Goal: Transaction & Acquisition: Obtain resource

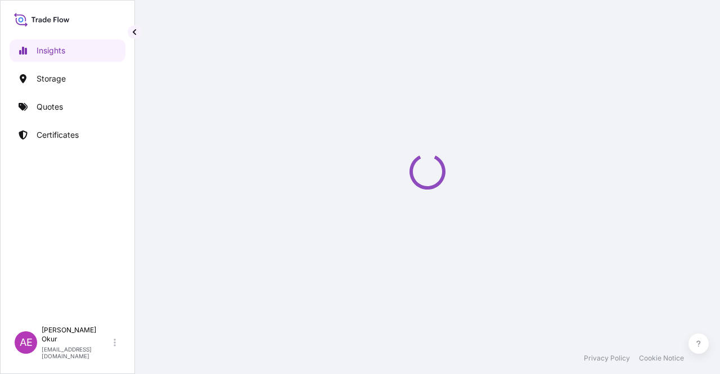
select select "2025"
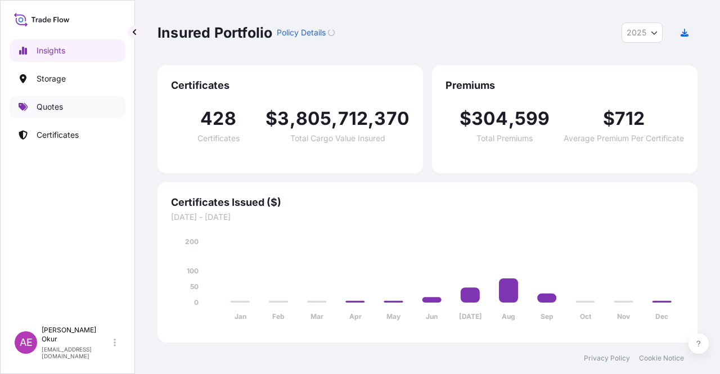
click at [71, 100] on link "Quotes" at bounding box center [68, 107] width 116 height 22
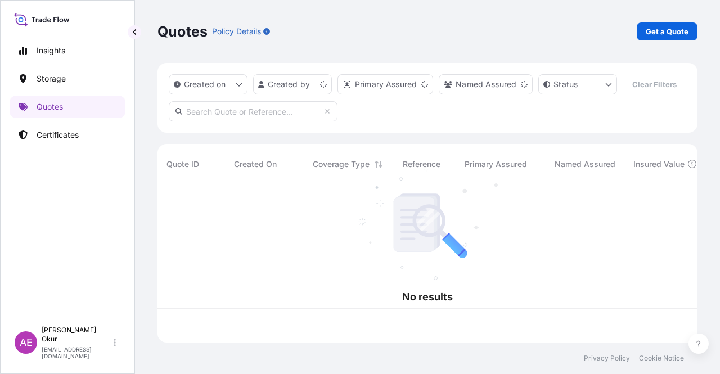
scroll to position [156, 531]
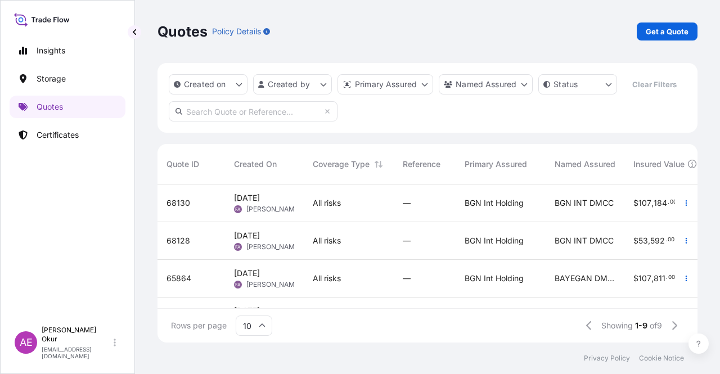
click at [653, 37] on p "Get a Quote" at bounding box center [666, 31] width 43 height 11
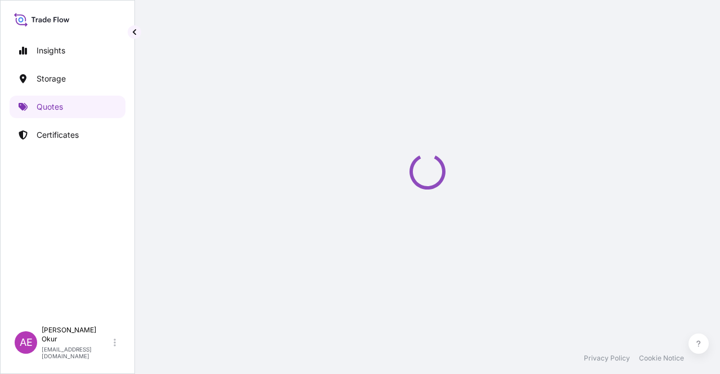
scroll to position [18, 0]
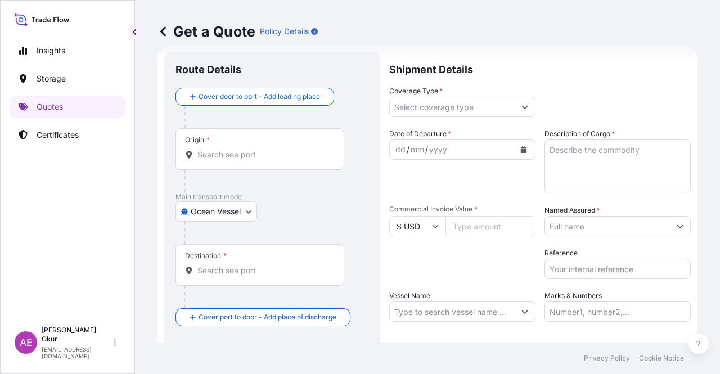
click at [205, 228] on div at bounding box center [276, 232] width 184 height 22
click at [219, 214] on body "Insights Storage Quotes Certificates AE Alp Eren Okur [EMAIL_ADDRESS][DOMAIN_NA…" at bounding box center [360, 187] width 720 height 374
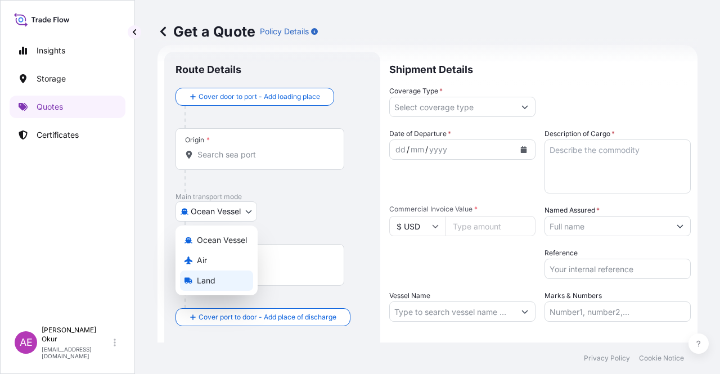
click at [224, 282] on div "Land" at bounding box center [216, 280] width 73 height 20
select select "Land"
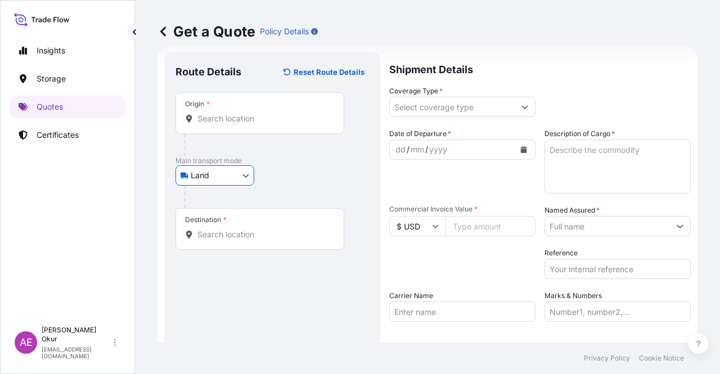
click at [263, 104] on div "Origin *" at bounding box center [259, 113] width 169 height 42
click at [263, 113] on input "Origin *" at bounding box center [263, 118] width 133 height 11
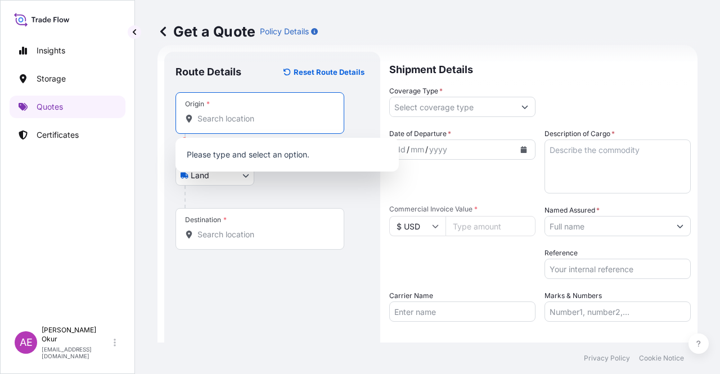
click at [244, 122] on input "Origin * Please select an origin" at bounding box center [263, 118] width 133 height 11
click at [229, 204] on div at bounding box center [276, 197] width 184 height 22
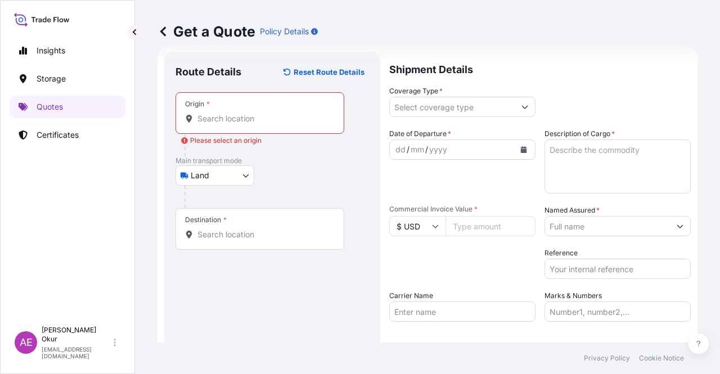
click at [237, 181] on body "0 options available. Insights Storage Quotes Certificates AE Alp Eren Okur [EMA…" at bounding box center [360, 187] width 720 height 374
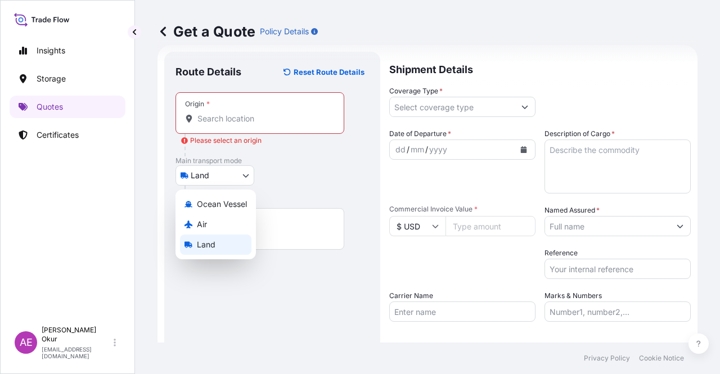
click at [214, 243] on span "Land" at bounding box center [206, 244] width 19 height 11
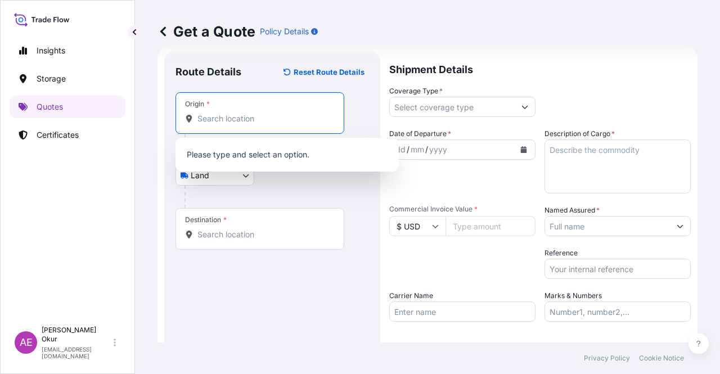
click at [246, 117] on input "Origin *" at bounding box center [263, 118] width 133 height 11
paste input "BUSNAGO"
type input "BUSNAGO"
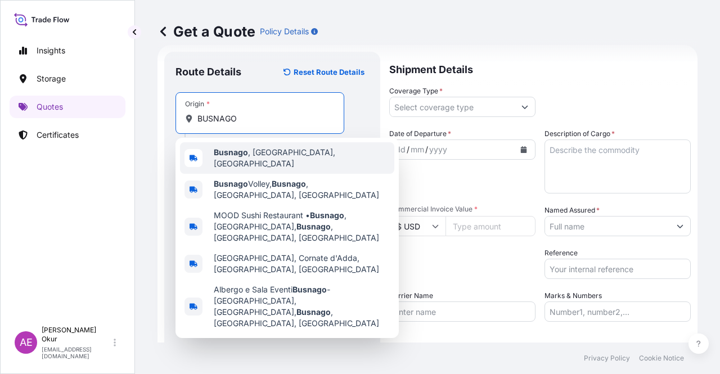
drag, startPoint x: 265, startPoint y: 115, endPoint x: 99, endPoint y: 117, distance: 166.4
click at [115, 117] on div "Insights Storage Quotes Certificates AE Alp Eren Okur [EMAIL_ADDRESS][DOMAIN_NA…" at bounding box center [360, 187] width 720 height 374
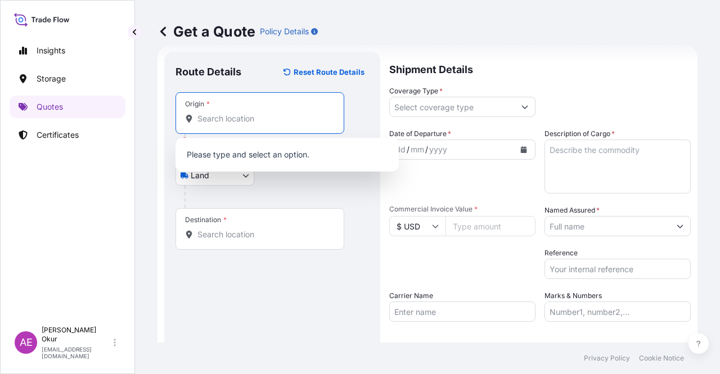
paste input "[GEOGRAPHIC_DATA]"
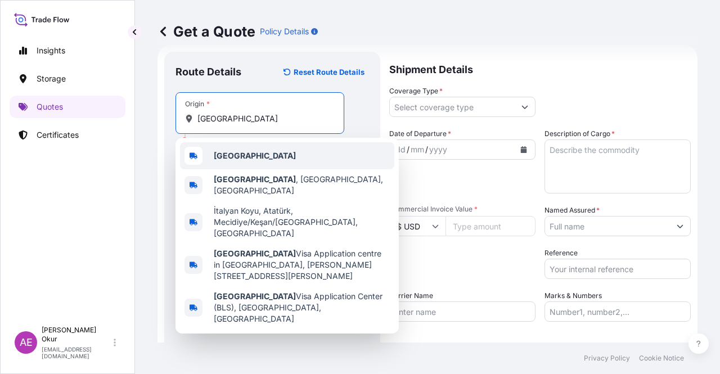
click at [257, 152] on div "[GEOGRAPHIC_DATA]" at bounding box center [287, 155] width 214 height 27
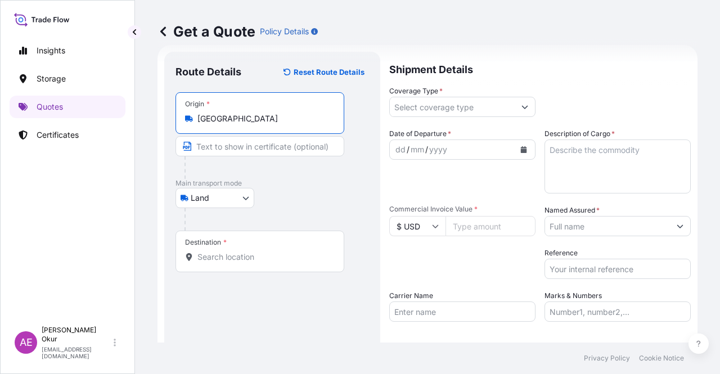
type input "[GEOGRAPHIC_DATA]"
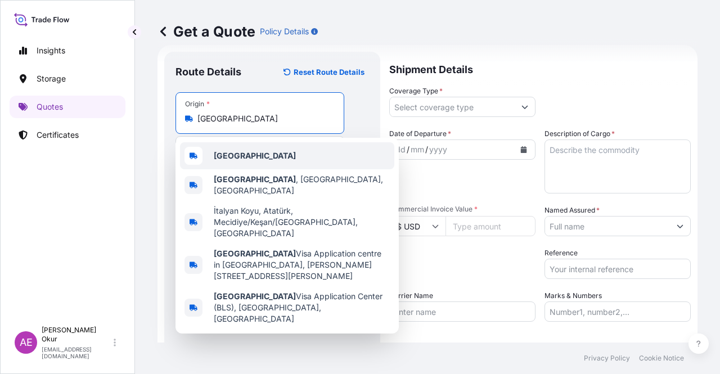
click at [223, 165] on div "[GEOGRAPHIC_DATA]" at bounding box center [287, 155] width 214 height 27
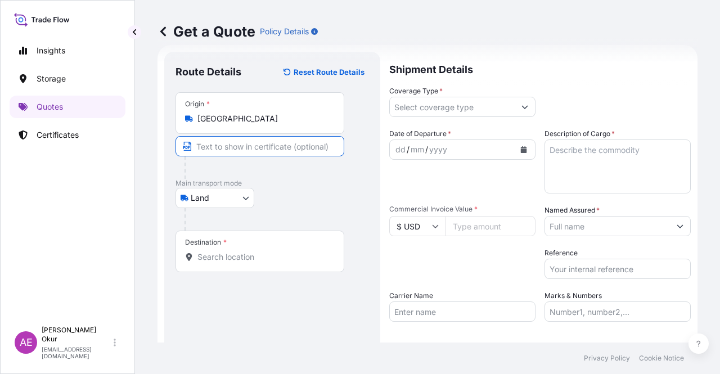
click at [234, 152] on input "Text to appear on certificate" at bounding box center [259, 146] width 169 height 20
paste input "BUSNAGO"
paste input "[GEOGRAPHIC_DATA]"
type input "BUSNAGO / [GEOGRAPHIC_DATA]"
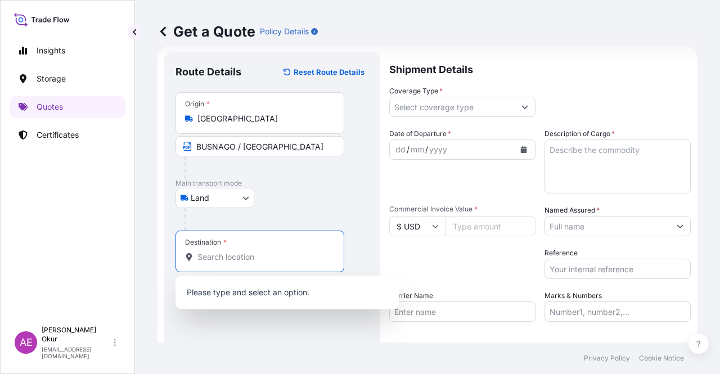
click at [228, 251] on input "Destination *" at bounding box center [263, 256] width 133 height 11
paste input "KOCAELI"
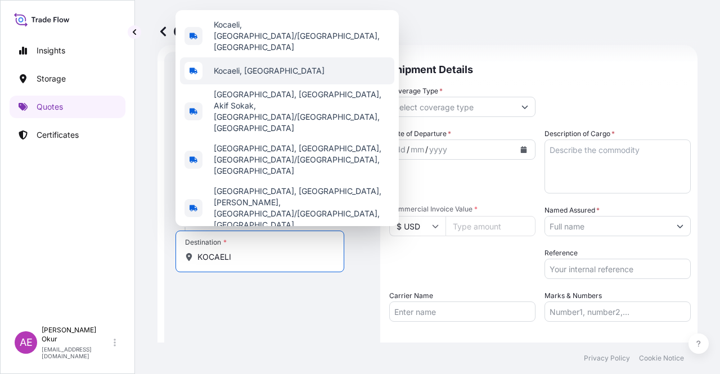
click at [249, 76] on span "Kocaeli, [GEOGRAPHIC_DATA]" at bounding box center [269, 70] width 111 height 11
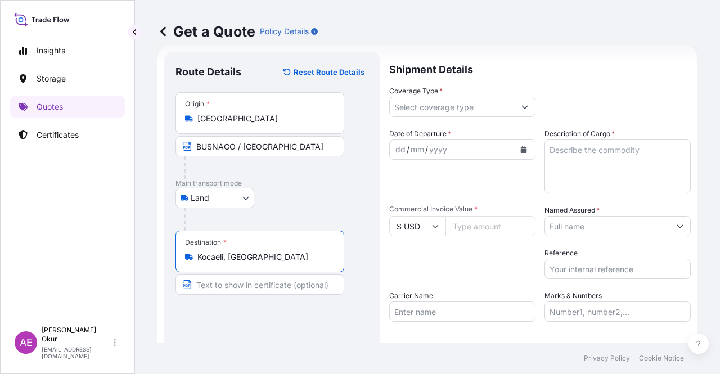
type input "Kocaeli, [GEOGRAPHIC_DATA]"
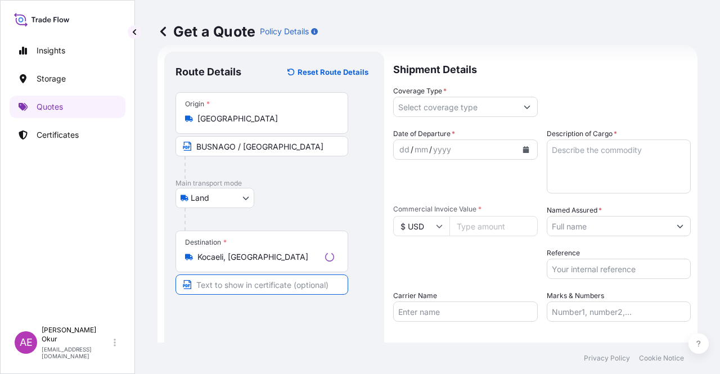
click at [224, 293] on input "Text to appear on certificate" at bounding box center [261, 284] width 173 height 20
paste input "KOCAELI"
type input "KOCAELI / [GEOGRAPHIC_DATA]"
click at [500, 87] on div "Coverage Type *" at bounding box center [462, 100] width 146 height 31
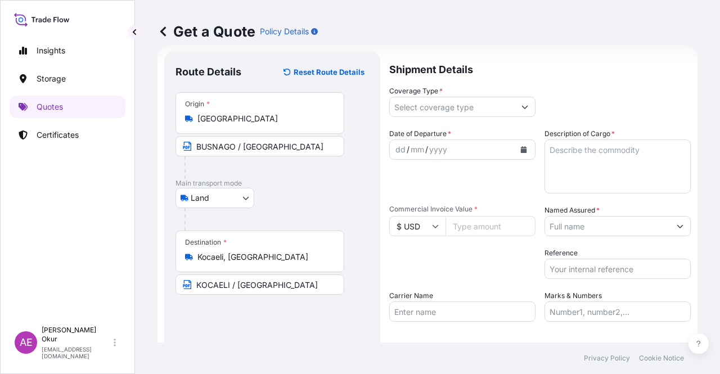
click at [499, 87] on div "Coverage Type *" at bounding box center [462, 100] width 146 height 31
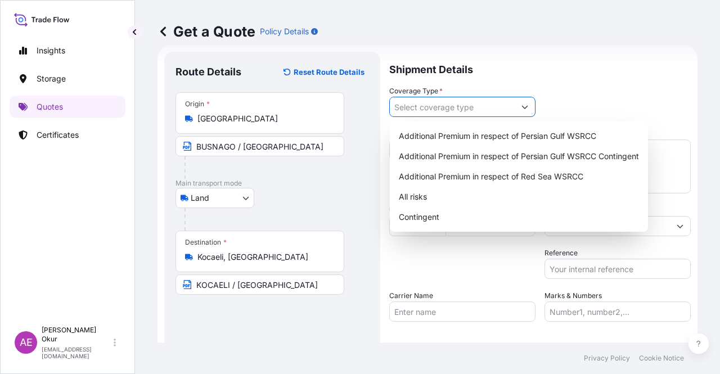
click at [463, 102] on input "Coverage Type *" at bounding box center [452, 107] width 125 height 20
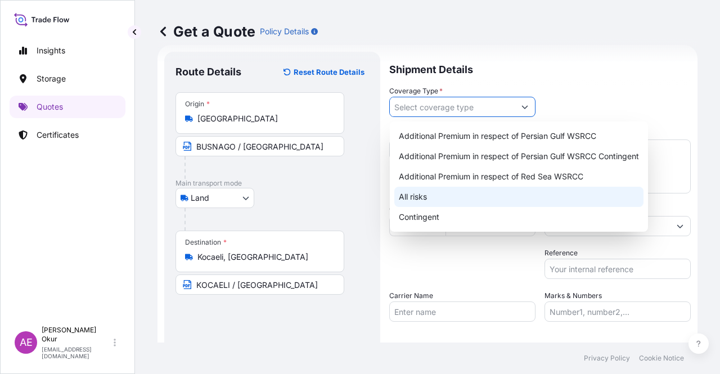
click at [407, 202] on div "All risks" at bounding box center [518, 197] width 249 height 20
type input "All risks"
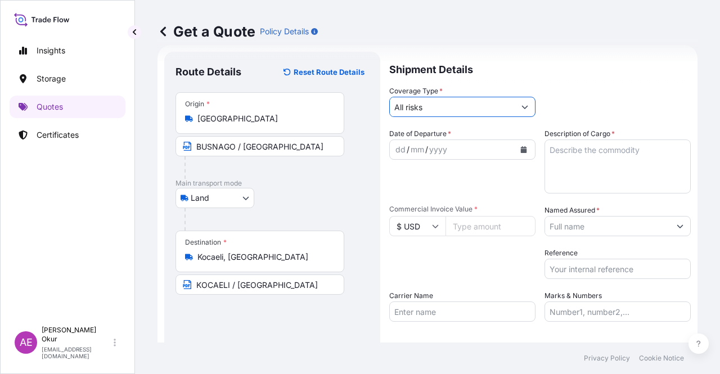
click at [391, 151] on div "dd / mm / yyyy" at bounding box center [452, 149] width 125 height 20
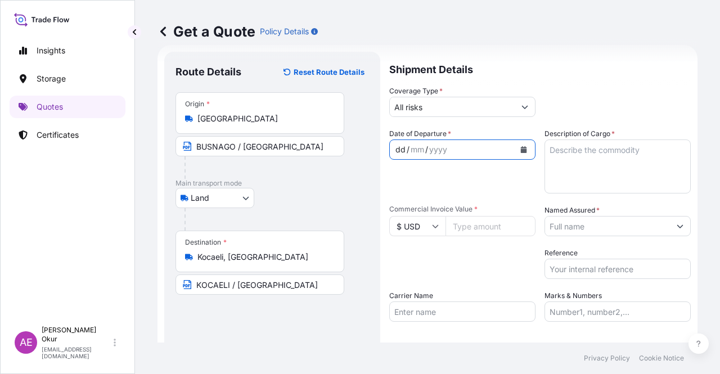
click at [395, 149] on div "dd" at bounding box center [400, 149] width 12 height 13
click at [470, 232] on input "Commercial Invoice Value *" at bounding box center [490, 226] width 90 height 20
paste input "40036.48"
type input "40036.48"
click at [433, 232] on input "$ USD" at bounding box center [417, 226] width 56 height 20
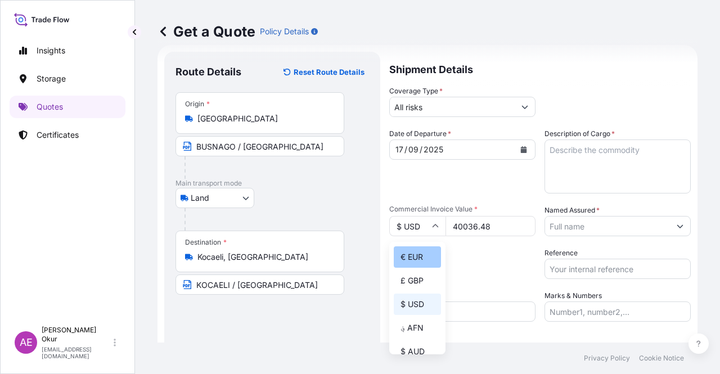
click at [420, 258] on div "€ EUR" at bounding box center [417, 256] width 47 height 21
type input "€ EUR"
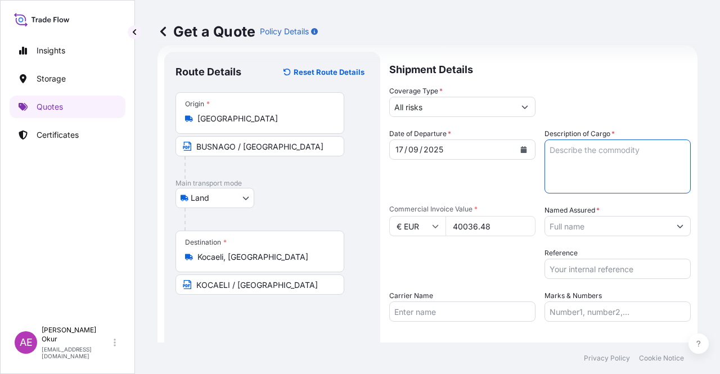
click at [568, 167] on textarea "Description of Cargo *" at bounding box center [617, 166] width 146 height 54
paste textarea "VAMPAMID 66 2530 V0 P NERO [PERSON_NAME]"
type textarea "VAMPAMID 66 2530 V0 P NERO [PERSON_NAME]"
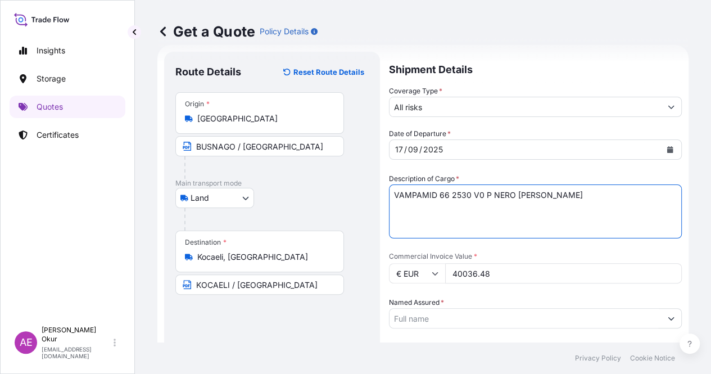
click at [595, 308] on input "Named Assured *" at bounding box center [526, 318] width 272 height 20
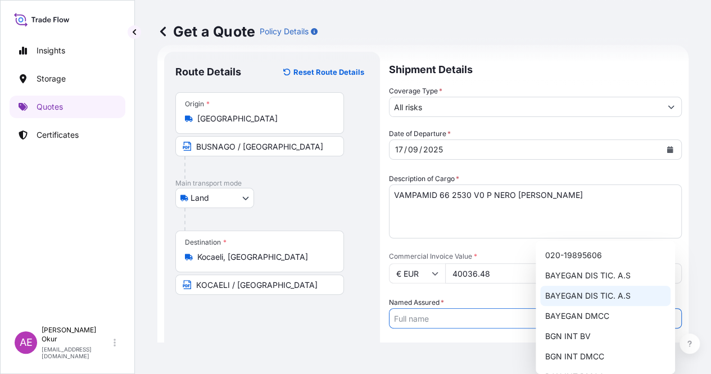
click at [595, 293] on span "BAYEGAN DIS TIC. A.S" at bounding box center [587, 295] width 85 height 11
type input "BAYEGAN DIS TIC. A.S"
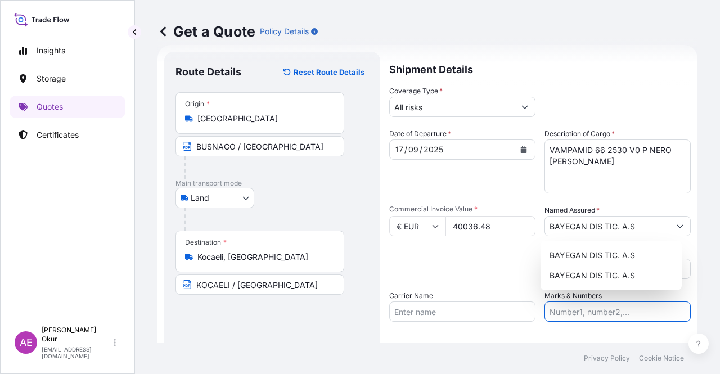
click at [573, 313] on input "Marks & Numbers" at bounding box center [617, 311] width 146 height 20
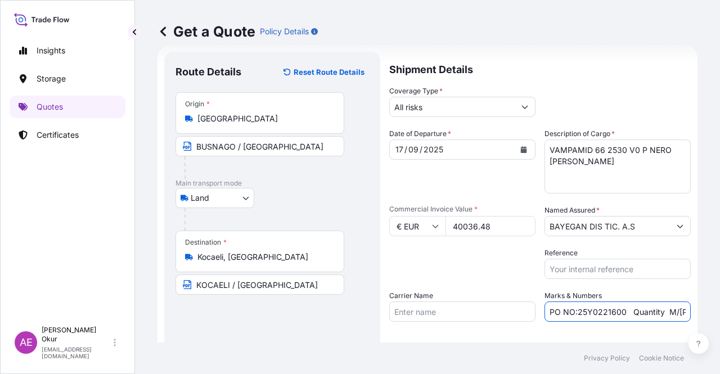
drag, startPoint x: 573, startPoint y: 311, endPoint x: 618, endPoint y: 313, distance: 45.0
click at [618, 313] on input "PO NO:25Y0221600 Quantity M/[PERSON_NAME]: 25.042,46 Premium: USD 1.705,97" at bounding box center [617, 311] width 146 height 20
paste input "B01160"
drag, startPoint x: 660, startPoint y: 313, endPoint x: 689, endPoint y: 310, distance: 29.4
click at [689, 310] on div "Get a Quote Policy Details Route Details Reset Route Details Place of loading R…" at bounding box center [427, 171] width 585 height 342
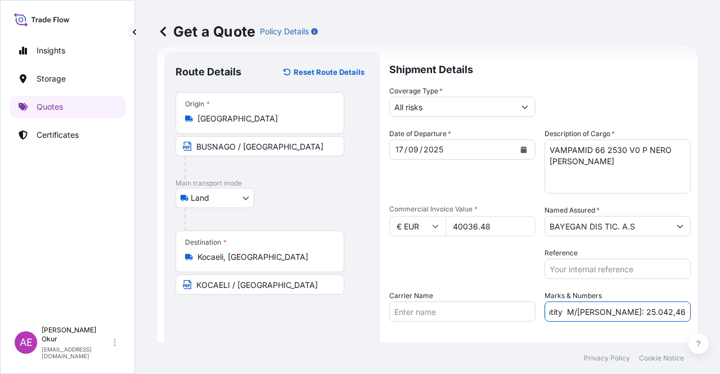
scroll to position [0, 120]
click at [594, 310] on input "PO NO:25B0116000 Quantity M/[PERSON_NAME]: 25.042,46 Premium: USD 1.705,97" at bounding box center [617, 311] width 146 height 20
drag, startPoint x: 574, startPoint y: 311, endPoint x: 608, endPoint y: 313, distance: 34.3
click at [608, 313] on input "PO NO:25B0116000 Quantity M/[PERSON_NAME]: 25.042,46 Premium: USD 1.705,97" at bounding box center [617, 311] width 146 height 20
click at [612, 313] on input "PO NO:25B0116000 Quantity M/[PERSON_NAME]: 25.042,46 Premium: USD 1.705,97" at bounding box center [617, 311] width 146 height 20
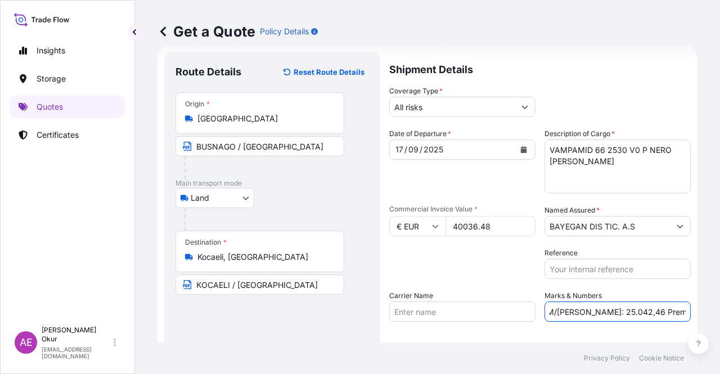
drag, startPoint x: 611, startPoint y: 312, endPoint x: 572, endPoint y: 311, distance: 38.8
click at [572, 311] on input "PO NO:25B0116000 Quantity M/[PERSON_NAME]: 25.042,46 Premium: USD 1.705,97" at bounding box center [617, 311] width 146 height 20
paste input "8.272,000"
drag, startPoint x: 646, startPoint y: 312, endPoint x: 719, endPoint y: 311, distance: 72.5
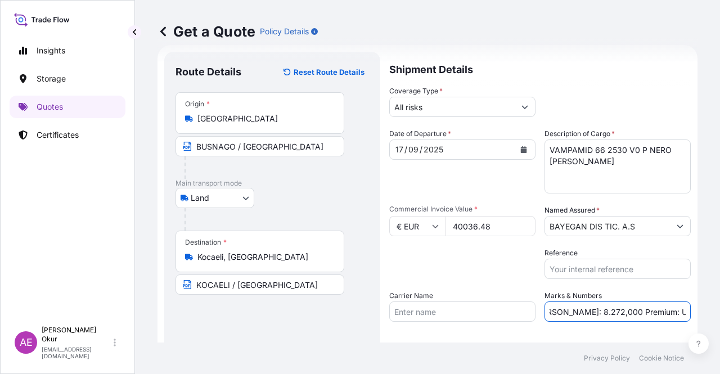
click at [719, 311] on div "Get a Quote Policy Details Route Details Reset Route Details Place of loading R…" at bounding box center [427, 171] width 585 height 342
click at [609, 312] on input "PO NO:25B0116000 Quantity M/[PERSON_NAME]: 8.272,000 Premium: USD 1.705,97" at bounding box center [617, 311] width 146 height 20
drag, startPoint x: 645, startPoint y: 310, endPoint x: 719, endPoint y: 309, distance: 73.6
click at [719, 309] on div "Get a Quote Policy Details Route Details Reset Route Details Place of loading R…" at bounding box center [427, 171] width 585 height 342
paste input "4,40"
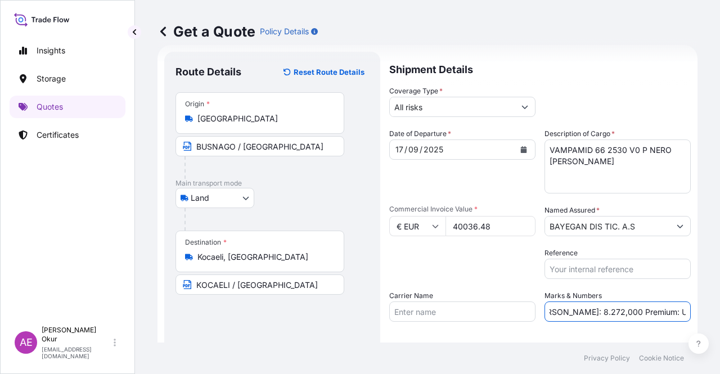
scroll to position [0, 129]
click at [659, 311] on input "PO NO:25B0116000 Quantity M/[PERSON_NAME]: 8.272,000 Premium: USD 4,40" at bounding box center [617, 311] width 146 height 20
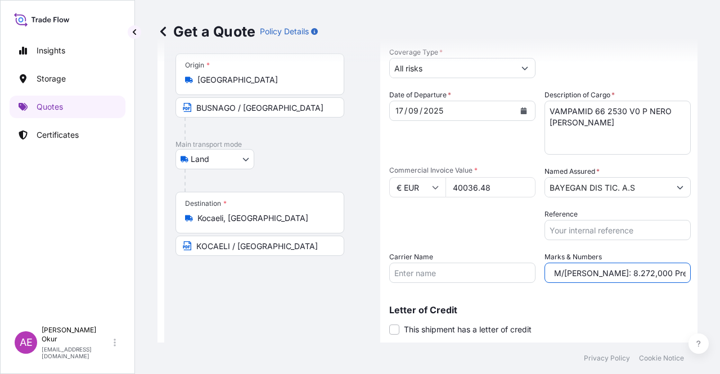
scroll to position [87, 0]
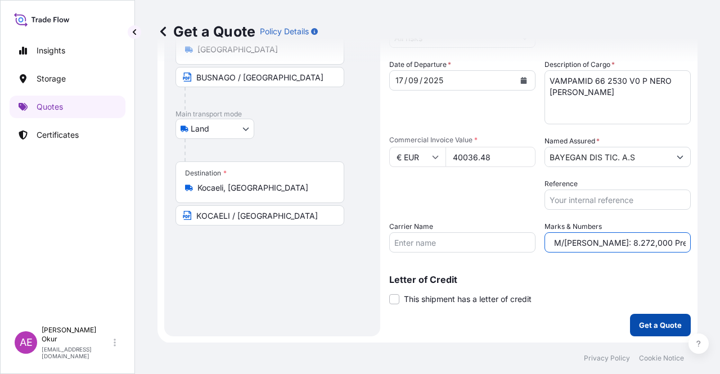
type input "PO NO:25B0116000 Quantity M/[PERSON_NAME]: 8.272,000 Premium: EUR 4,40"
click at [642, 329] on p "Get a Quote" at bounding box center [660, 324] width 43 height 11
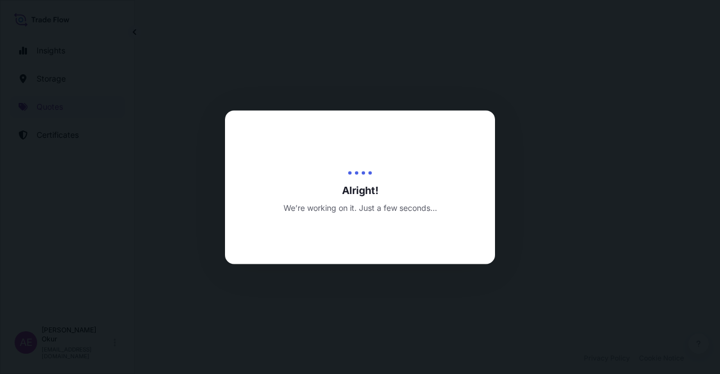
select select "Land"
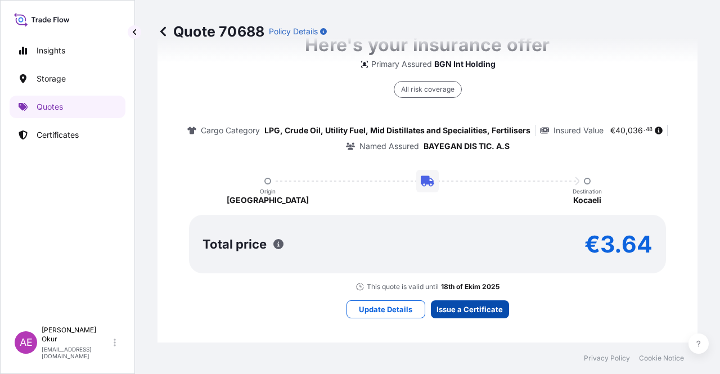
click at [480, 319] on div "Here's your insurance offer Primary Assured BGN Int Holding All risk coverage C…" at bounding box center [427, 175] width 508 height 654
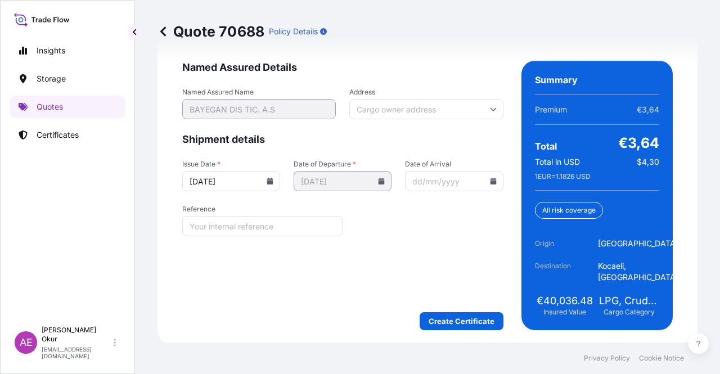
scroll to position [1495, 0]
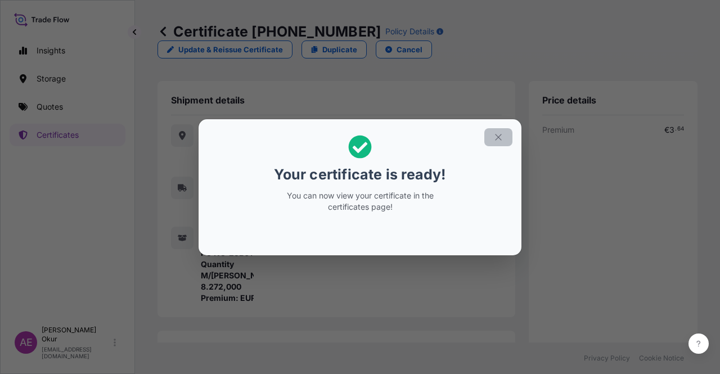
click at [499, 139] on icon "button" at bounding box center [498, 137] width 10 height 10
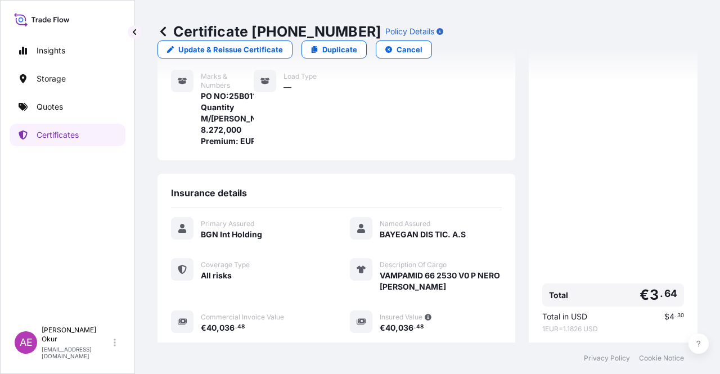
scroll to position [281, 0]
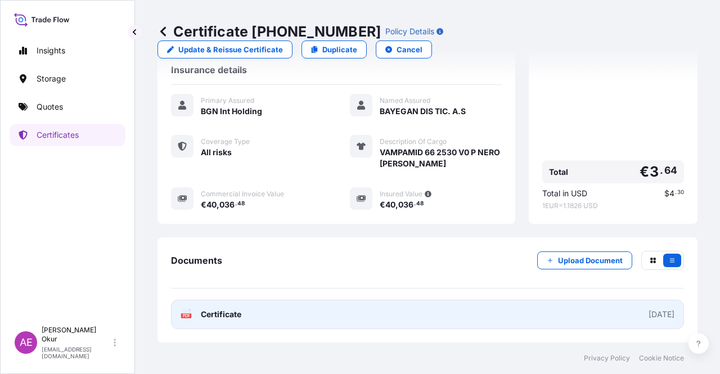
click at [229, 317] on span "Certificate" at bounding box center [221, 314] width 40 height 11
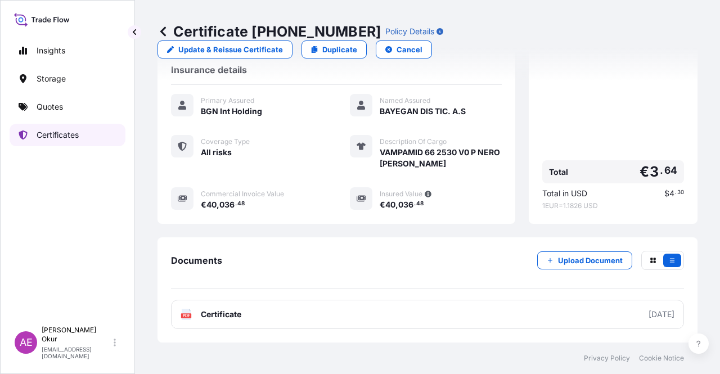
click at [76, 134] on p "Certificates" at bounding box center [58, 134] width 42 height 11
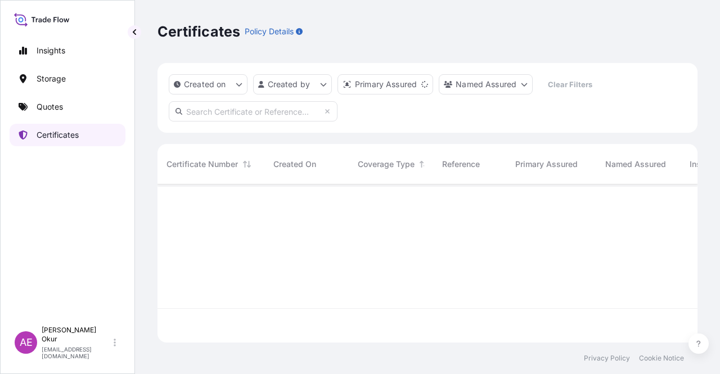
scroll to position [156, 531]
click at [75, 117] on link "Quotes" at bounding box center [68, 107] width 116 height 22
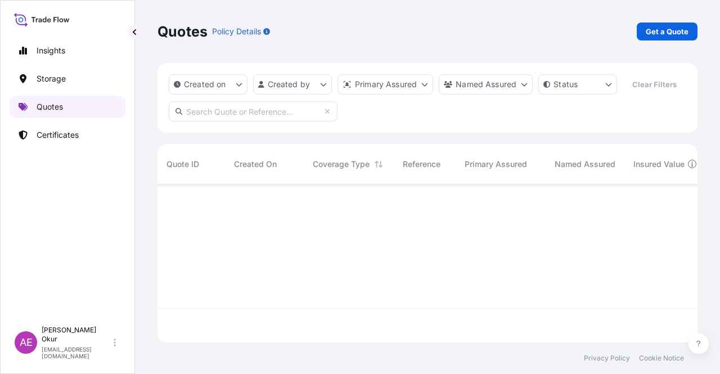
scroll to position [156, 531]
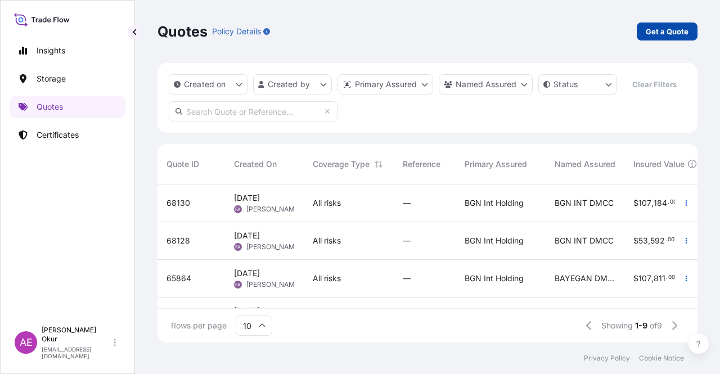
click at [658, 31] on p "Get a Quote" at bounding box center [666, 31] width 43 height 11
select select "Ocean Vessel"
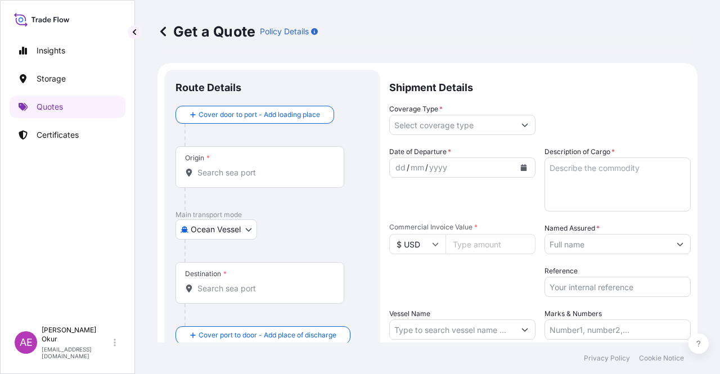
scroll to position [18, 0]
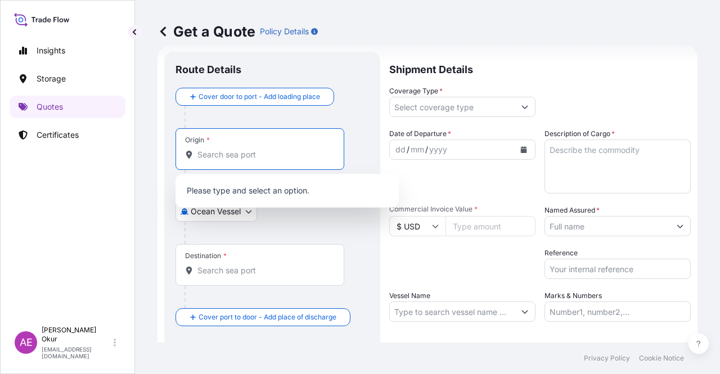
click at [224, 154] on input "Origin *" at bounding box center [263, 154] width 133 height 11
paste input "BUSNAGO"
type input "BUSNAGO"
paste input "[GEOGRAPHIC_DATA]"
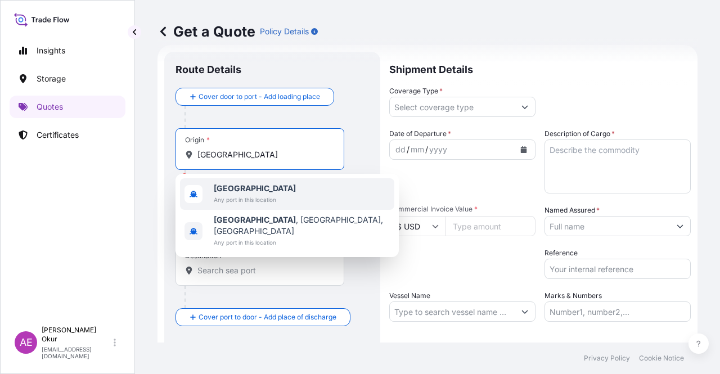
click at [245, 198] on span "Any port in this location" at bounding box center [255, 199] width 82 height 11
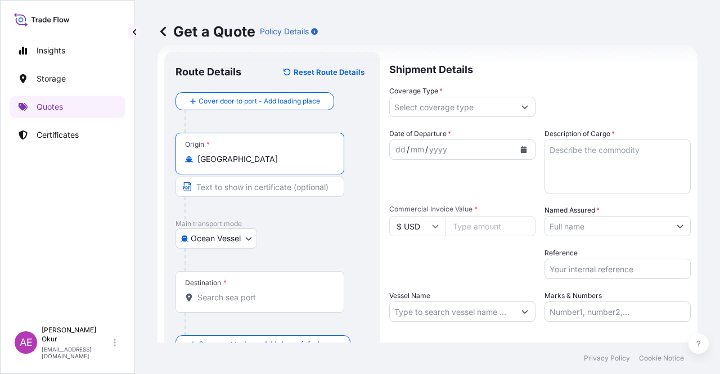
type input "[GEOGRAPHIC_DATA]"
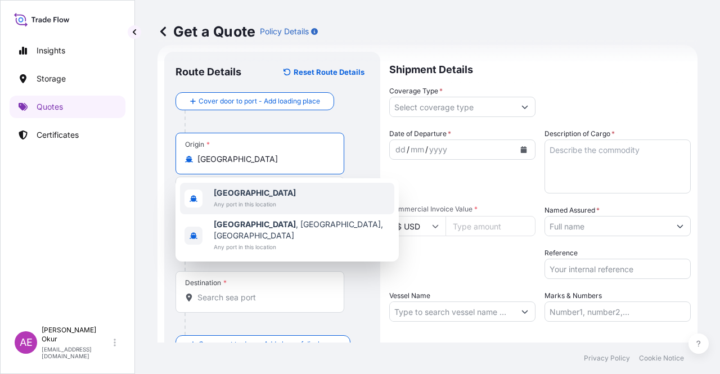
click at [246, 201] on span "Any port in this location" at bounding box center [255, 203] width 82 height 11
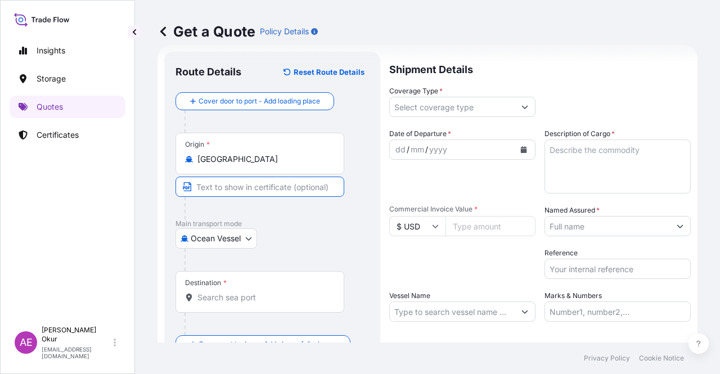
click at [220, 184] on input "Text to appear on certificate" at bounding box center [259, 187] width 169 height 20
paste input "BUSNAGO"
type input "BUSNAGO / [GEOGRAPHIC_DATA]"
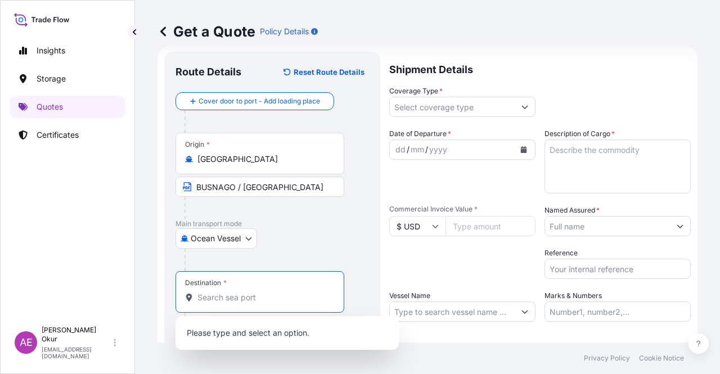
click at [264, 296] on input "Destination *" at bounding box center [263, 297] width 133 height 11
paste input "KOCAELI"
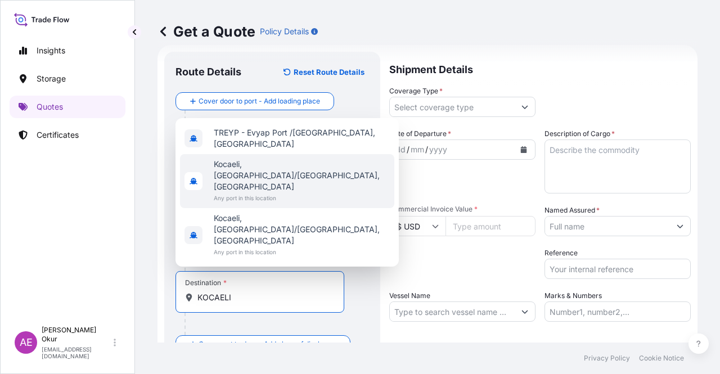
click at [284, 203] on span "Any port in this location" at bounding box center [302, 197] width 176 height 11
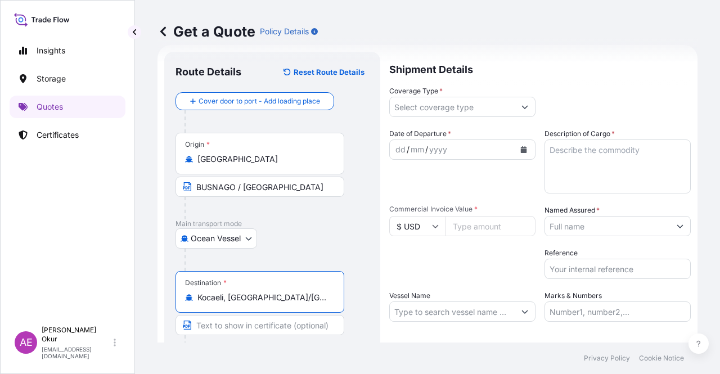
type input "Kocaeli, [GEOGRAPHIC_DATA]/[GEOGRAPHIC_DATA], [GEOGRAPHIC_DATA]"
click at [252, 329] on input "Text to appear on certificate" at bounding box center [259, 325] width 169 height 20
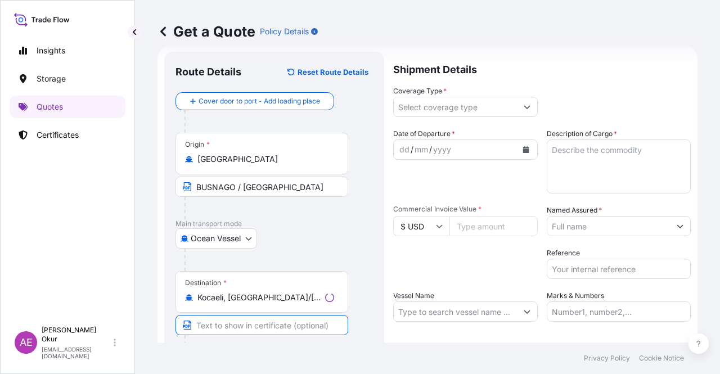
paste input "KOCAELI"
type input "KOCAELI / [GEOGRAPHIC_DATA]"
click at [487, 84] on p "Shipment Details" at bounding box center [539, 69] width 301 height 34
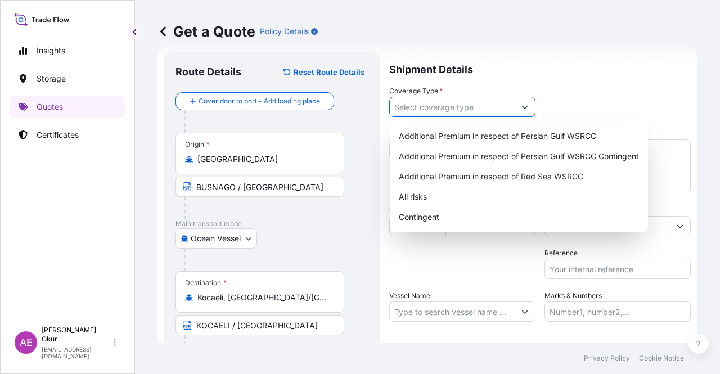
click at [480, 111] on input "Coverage Type *" at bounding box center [452, 107] width 125 height 20
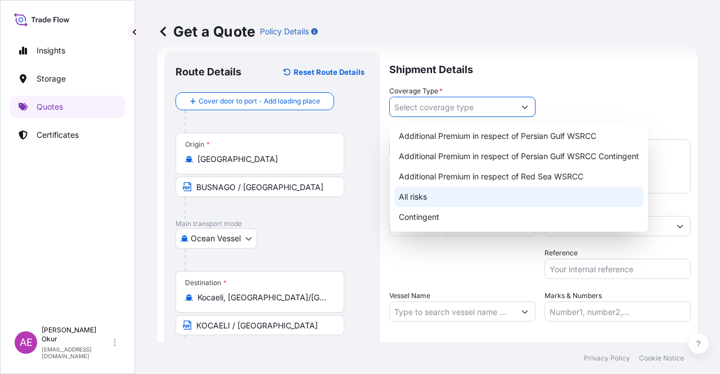
click at [425, 196] on div "All risks" at bounding box center [518, 197] width 249 height 20
type input "All risks"
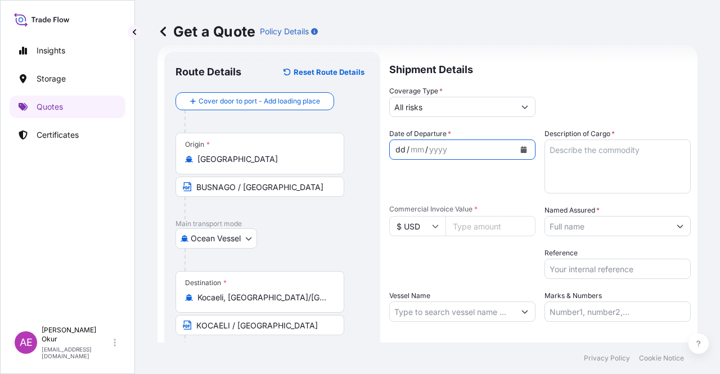
click at [401, 147] on div "dd" at bounding box center [400, 149] width 12 height 13
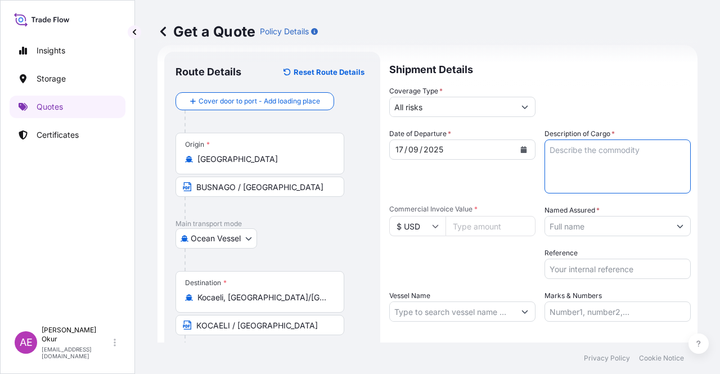
click at [596, 165] on textarea "Description of Cargo *" at bounding box center [617, 166] width 146 height 54
click at [425, 228] on input "$ USD" at bounding box center [417, 226] width 56 height 20
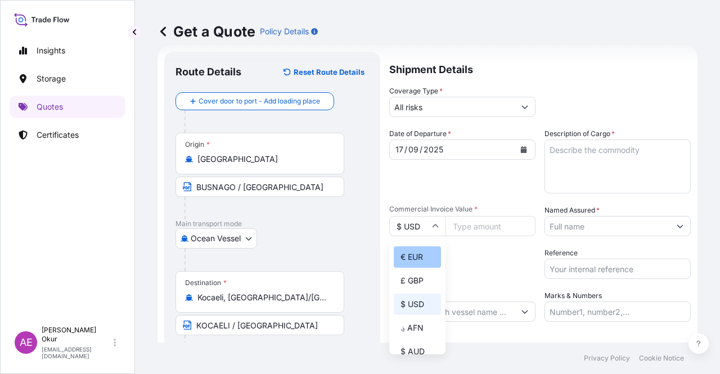
click at [426, 260] on div "€ EUR" at bounding box center [417, 256] width 47 height 21
type input "€ EUR"
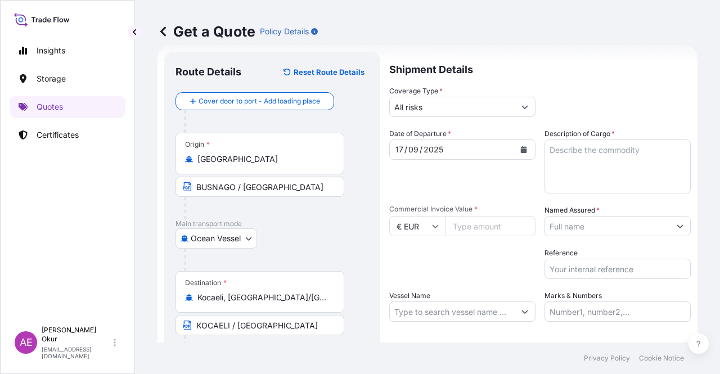
click at [508, 226] on input "Commercial Invoice Value *" at bounding box center [490, 226] width 90 height 20
paste input "149.6"
type input "149.6"
click at [575, 182] on textarea "Description of Cargo *" at bounding box center [617, 166] width 146 height 54
paste textarea "VAMPAMID 66 3028 NATURALE HF"
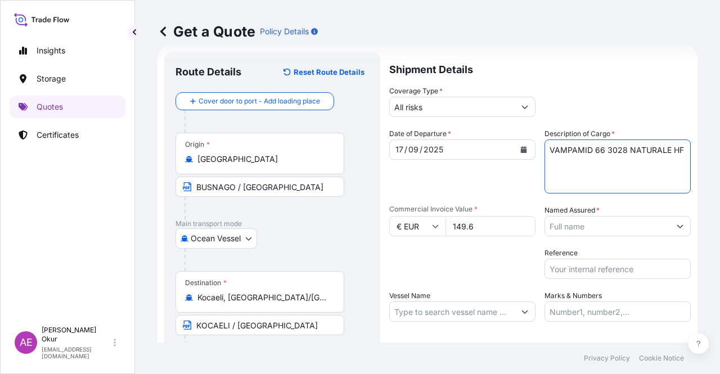
type textarea "VAMPAMID 66 3028 NATURALE HF"
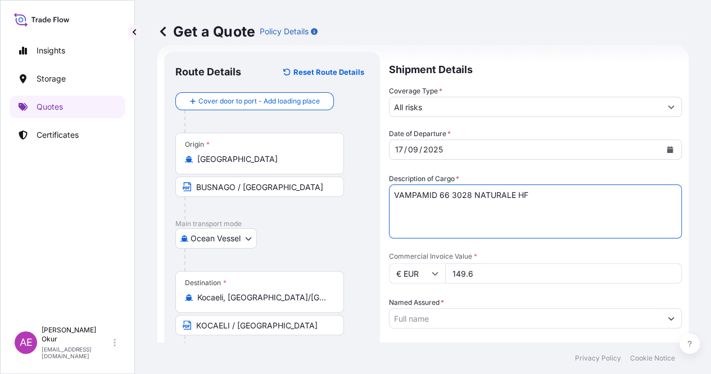
click at [585, 308] on input "Named Assured *" at bounding box center [526, 318] width 272 height 20
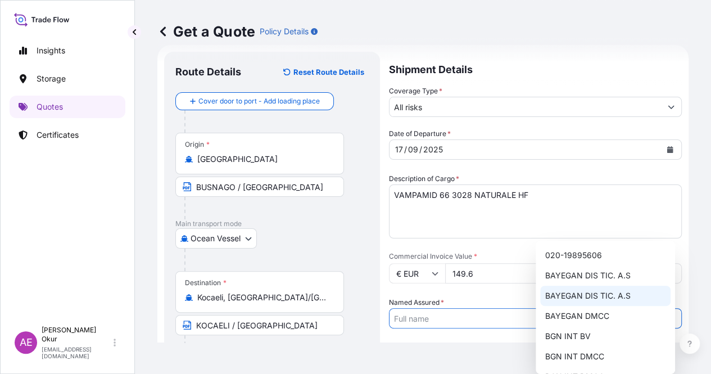
click at [590, 295] on span "BAYEGAN DIS TIC. A.S" at bounding box center [587, 295] width 85 height 11
type input "BAYEGAN DIS TIC. A.S"
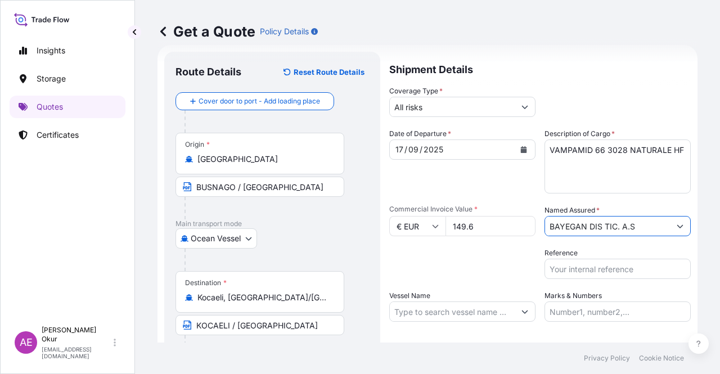
scroll to position [87, 0]
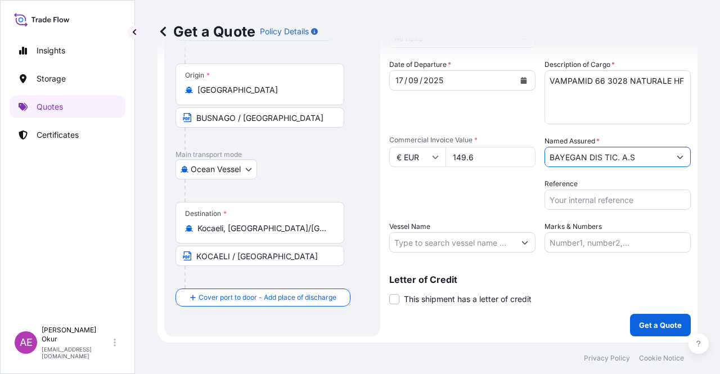
click at [224, 159] on body "14 options available. Insights Storage Quotes Certificates AE Alp Eren Okur [EM…" at bounding box center [360, 187] width 720 height 374
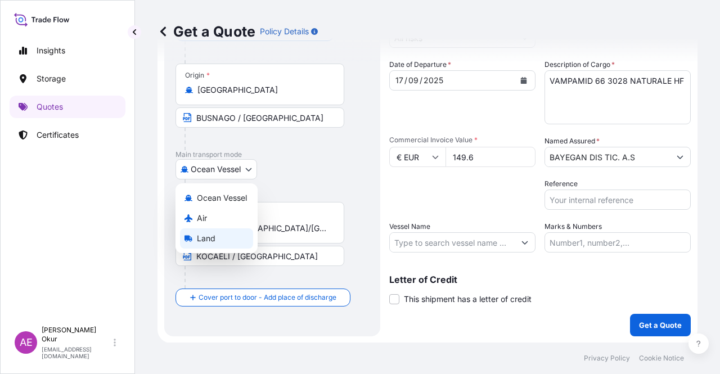
click at [216, 237] on div "Land" at bounding box center [216, 238] width 73 height 20
select select "Land"
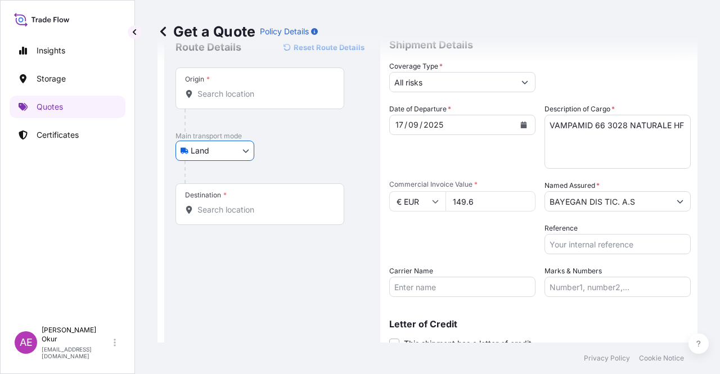
scroll to position [0, 0]
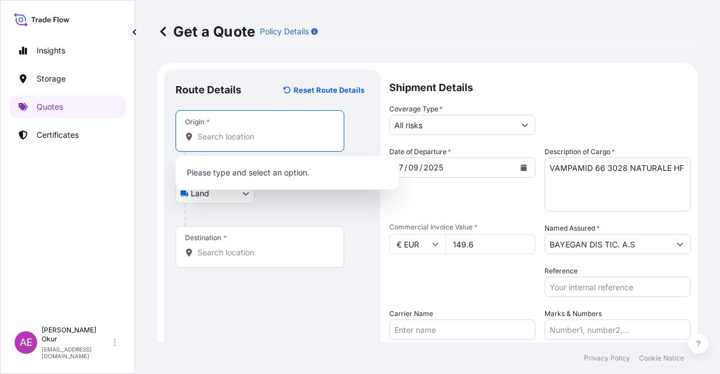
click at [235, 132] on input "Origin *" at bounding box center [263, 136] width 133 height 11
paste input "[GEOGRAPHIC_DATA]"
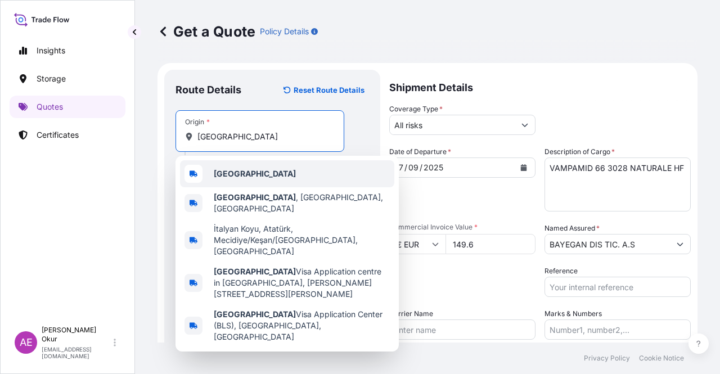
click at [245, 170] on div "[GEOGRAPHIC_DATA]" at bounding box center [287, 173] width 214 height 27
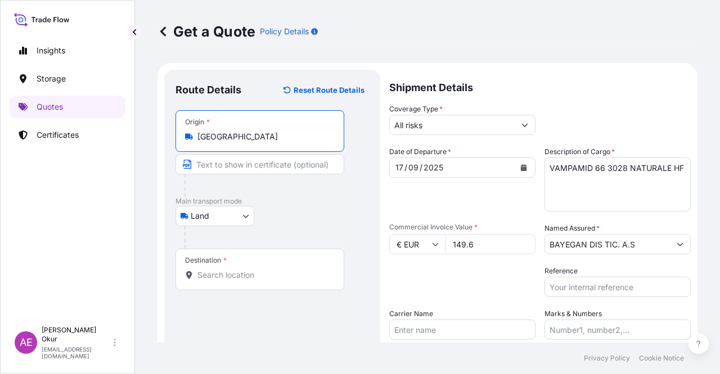
type input "[GEOGRAPHIC_DATA]"
click at [247, 164] on input "Text to appear on certificate" at bounding box center [259, 164] width 169 height 20
paste input "BUSNAGO"
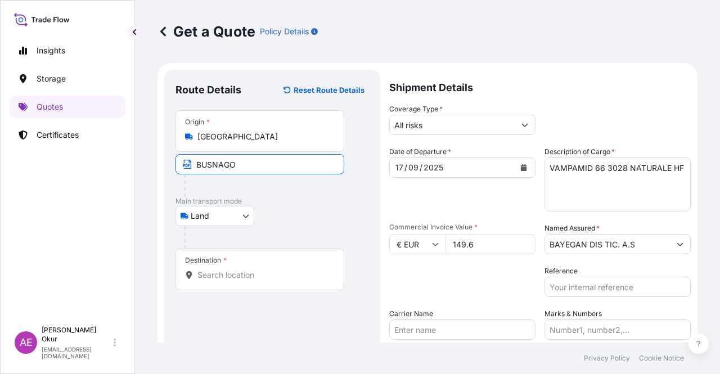
type input "BUSNAGO / [GEOGRAPHIC_DATA]"
click at [222, 265] on div "Destination *" at bounding box center [259, 269] width 169 height 42
click at [222, 269] on input "Destination *" at bounding box center [263, 274] width 133 height 11
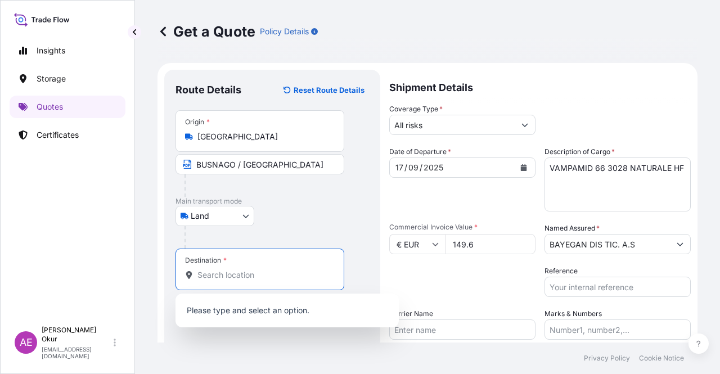
paste input "KOCAELI"
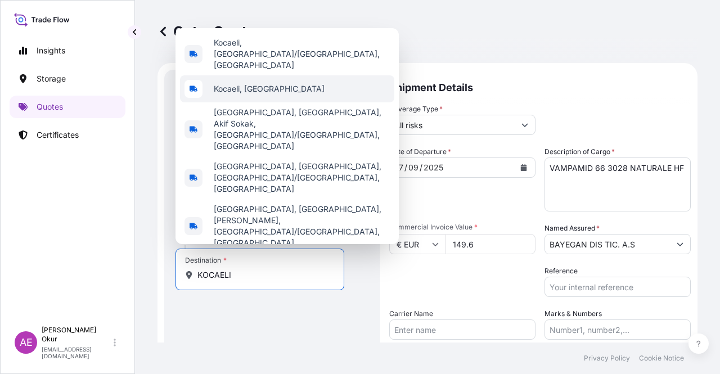
click at [283, 102] on div "Kocaeli, [GEOGRAPHIC_DATA]" at bounding box center [287, 88] width 214 height 27
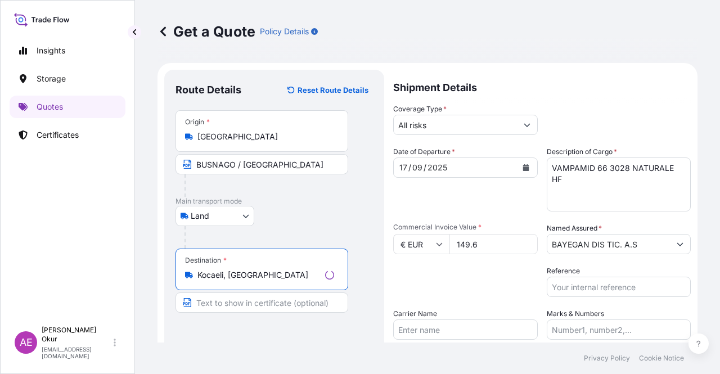
type input "Kocaeli, [GEOGRAPHIC_DATA]"
click at [242, 299] on input "Text to appear on certificate" at bounding box center [261, 302] width 173 height 20
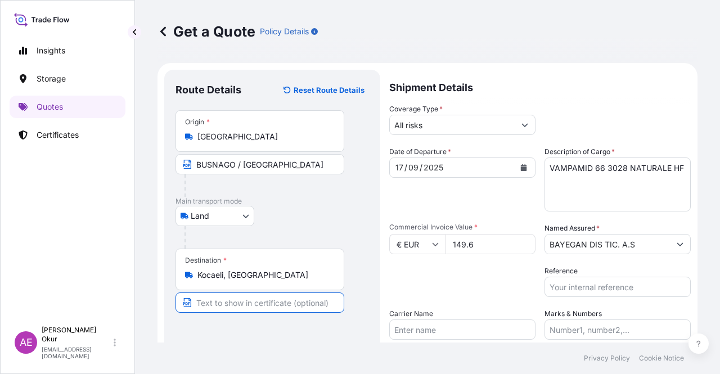
paste input "KOCAELI"
type input "KOCAELI / [GEOGRAPHIC_DATA]"
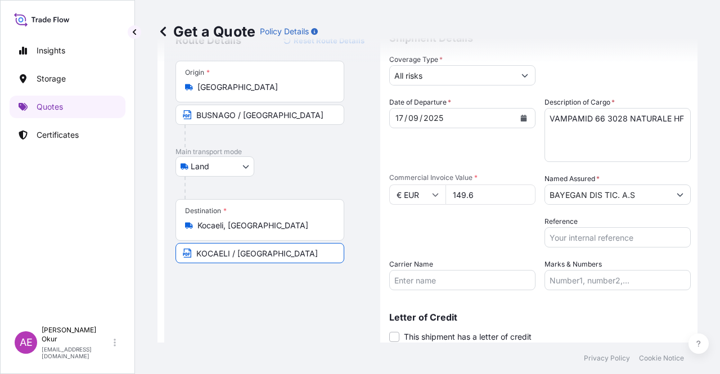
scroll to position [87, 0]
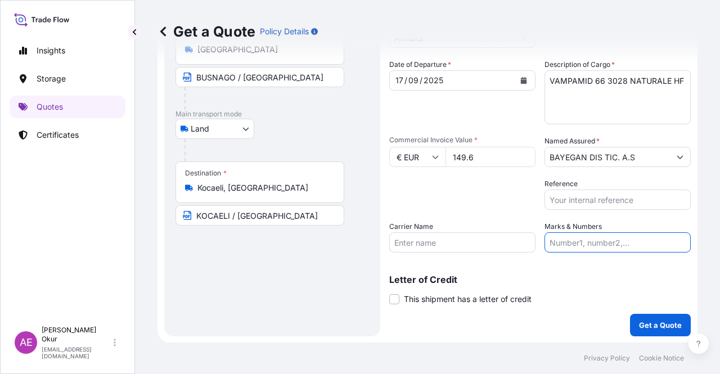
click at [597, 249] on input "Marks & Numbers" at bounding box center [617, 242] width 146 height 20
drag, startPoint x: 572, startPoint y: 242, endPoint x: 619, endPoint y: 243, distance: 46.7
click at [619, 243] on input "PO NO:2508000080 Quantity M/[PERSON_NAME]: 22,000 Premium: EUR 3,41" at bounding box center [617, 242] width 146 height 20
paste input "B012290"
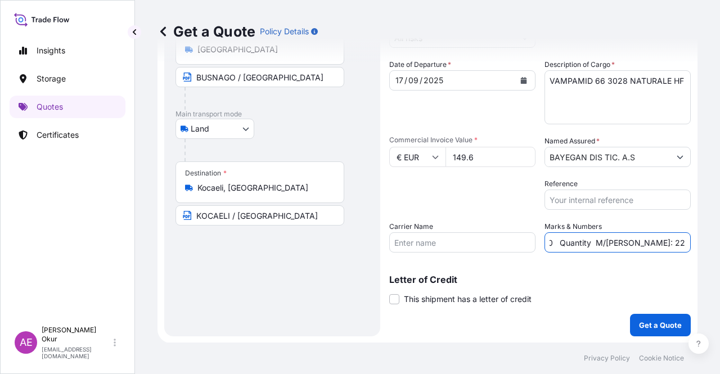
drag, startPoint x: 647, startPoint y: 248, endPoint x: 687, endPoint y: 248, distance: 39.9
click at [687, 248] on form "Route Details Reset Route Details Place of loading Road / Inland Road / Inland …" at bounding box center [427, 159] width 540 height 367
click at [587, 249] on input "PO NO:25B0122900 Quantity M/[PERSON_NAME]: 22,000 Premium: EUR 3,41" at bounding box center [617, 242] width 146 height 20
drag, startPoint x: 609, startPoint y: 243, endPoint x: 633, endPoint y: 243, distance: 23.6
click at [633, 243] on input "PO NO:25B0122900 Quantity M/[PERSON_NAME]: 22,000 Premium: EUR 3,41" at bounding box center [617, 242] width 146 height 20
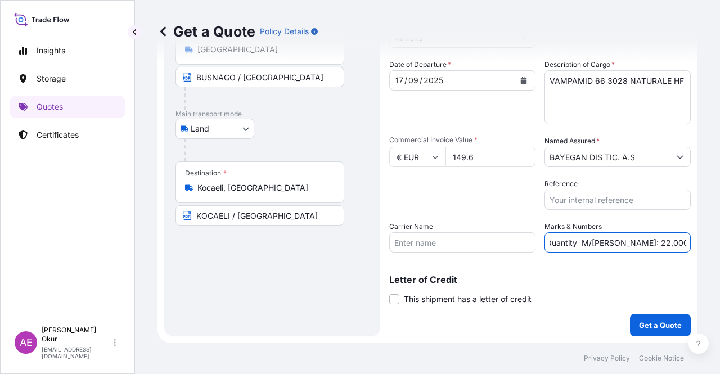
paste input "0,025"
drag, startPoint x: 647, startPoint y: 239, endPoint x: 719, endPoint y: 238, distance: 72.0
click at [719, 238] on div "Get a Quote Policy Details Route Details Reset Route Details Place of loading R…" at bounding box center [427, 171] width 585 height 342
click at [655, 238] on input "PO NO:25B0122900 Quantity M/[PERSON_NAME]: 0,025 Premium: EUR 3,41" at bounding box center [617, 242] width 146 height 20
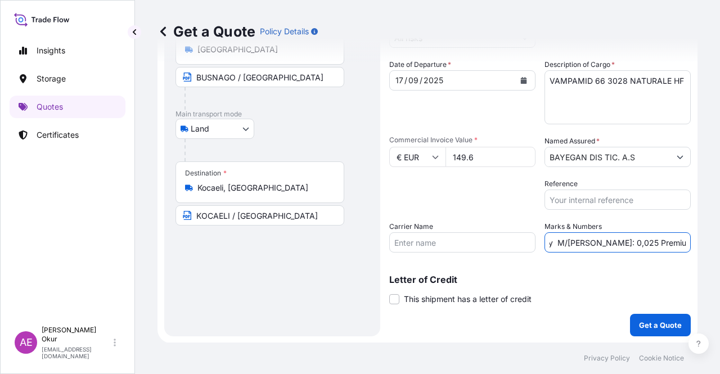
drag, startPoint x: 662, startPoint y: 242, endPoint x: 719, endPoint y: 246, distance: 56.9
click at [719, 246] on div "Get a Quote Policy Details Route Details Reset Route Details Place of loading R…" at bounding box center [427, 171] width 585 height 342
paste input "0,02"
type input "PO NO:25B0122900 Quantity M/[PERSON_NAME]: 0,025 Premium: EUR 0,02"
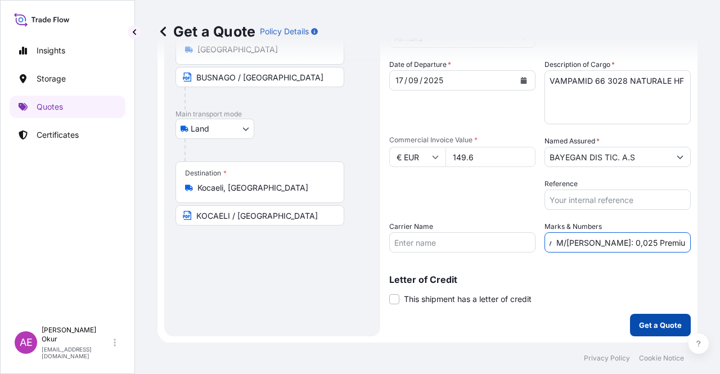
click at [662, 327] on p "Get a Quote" at bounding box center [660, 324] width 43 height 11
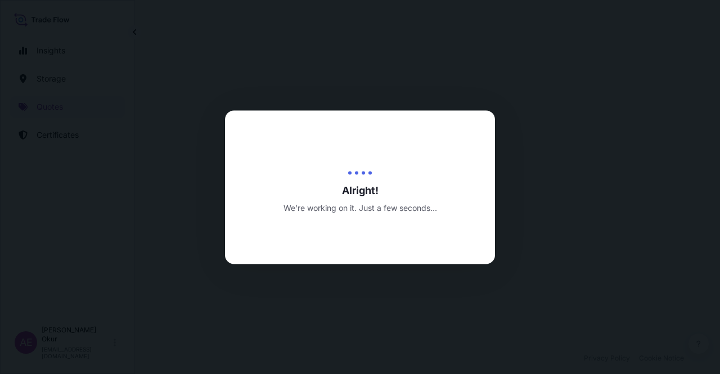
select select "Land"
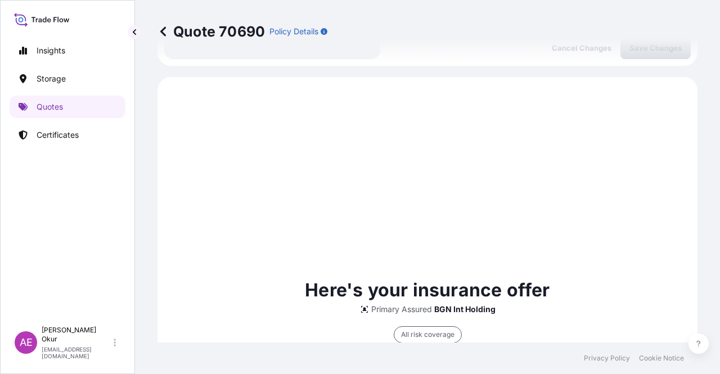
scroll to position [385, 0]
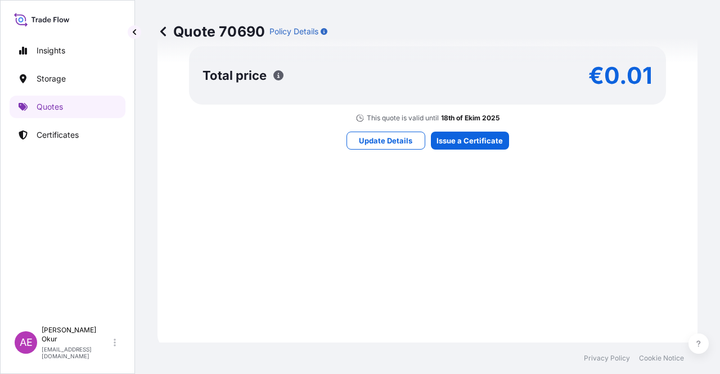
click at [443, 114] on p "18th of Ekim 2025" at bounding box center [470, 118] width 58 height 9
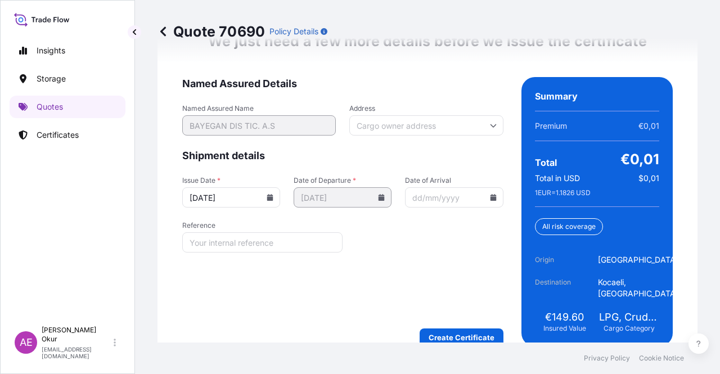
scroll to position [1495, 0]
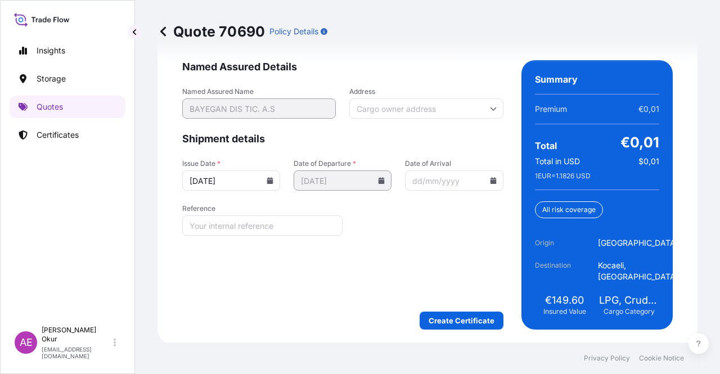
click at [450, 327] on div "We just need a few more details before we issue the certificate Named Assured D…" at bounding box center [427, 172] width 540 height 346
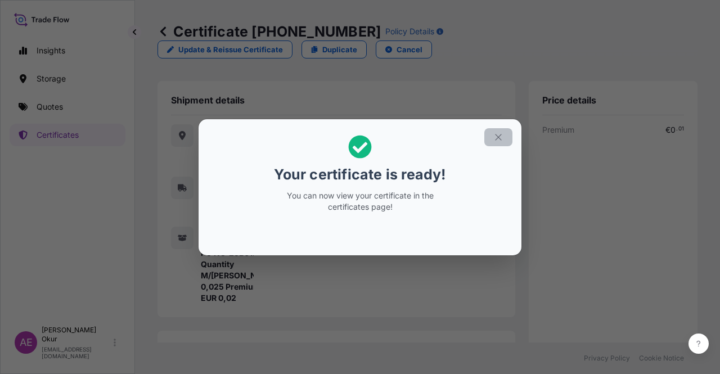
click at [503, 134] on icon "button" at bounding box center [498, 137] width 10 height 10
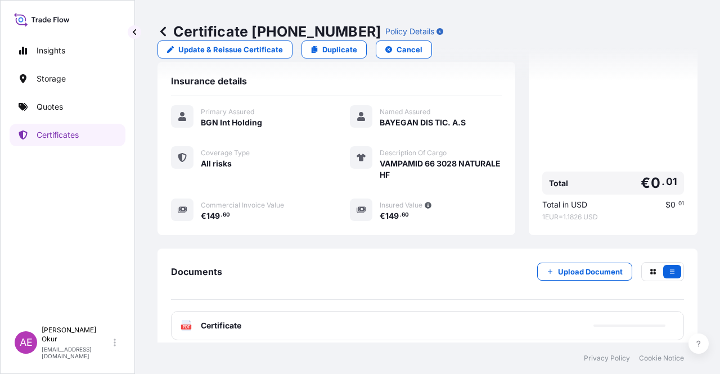
scroll to position [270, 0]
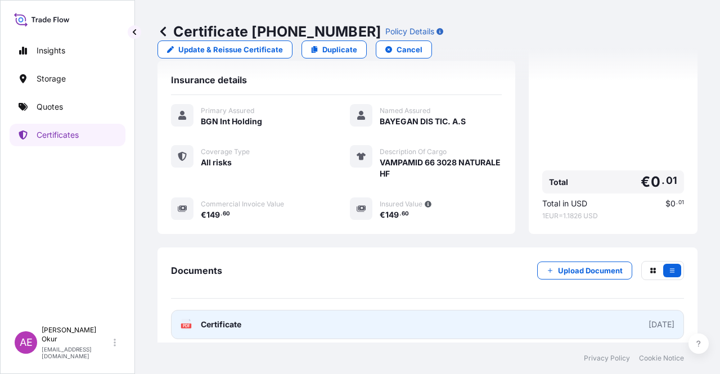
click at [217, 319] on span "Certificate" at bounding box center [221, 324] width 40 height 11
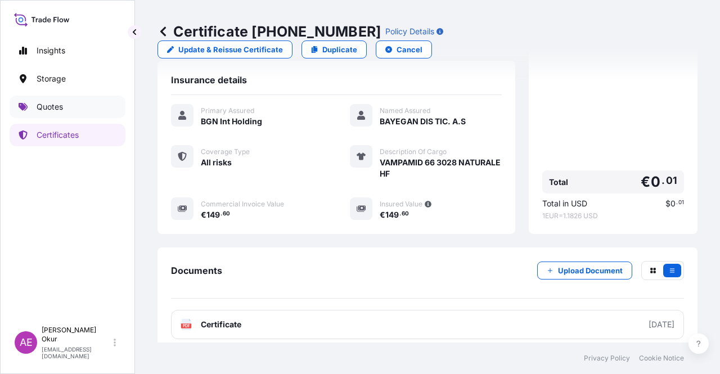
click at [80, 107] on link "Quotes" at bounding box center [68, 107] width 116 height 22
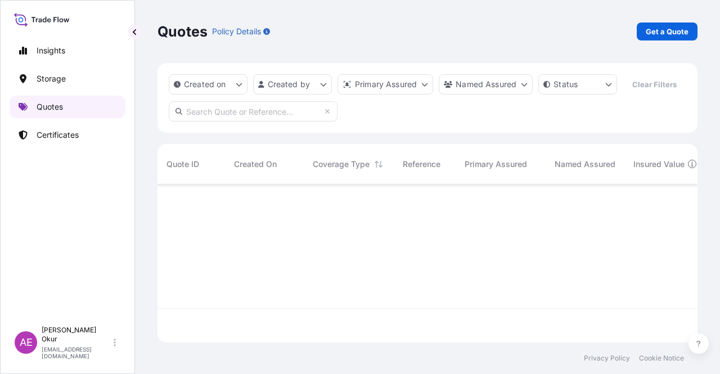
scroll to position [156, 531]
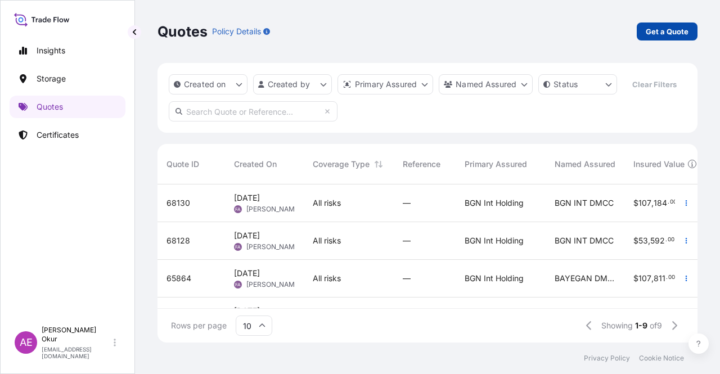
click at [648, 31] on p "Get a Quote" at bounding box center [666, 31] width 43 height 11
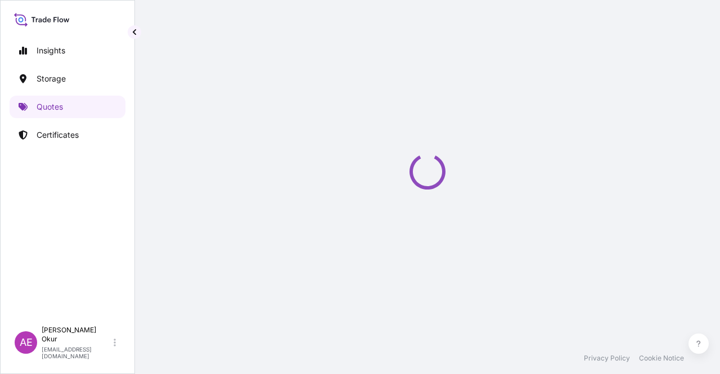
scroll to position [18, 0]
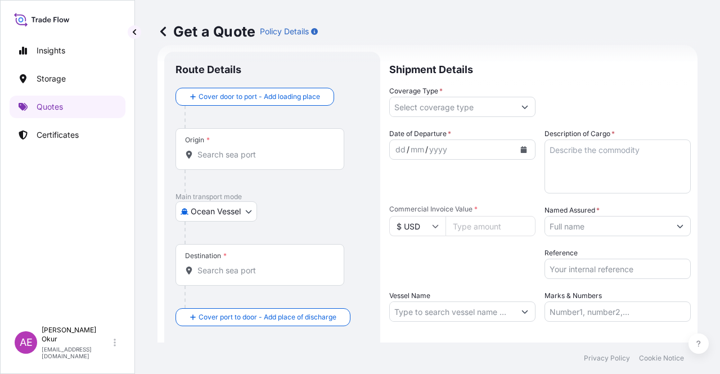
click at [250, 174] on div at bounding box center [264, 181] width 160 height 22
click at [263, 157] on input "Origin *" at bounding box center [263, 154] width 133 height 11
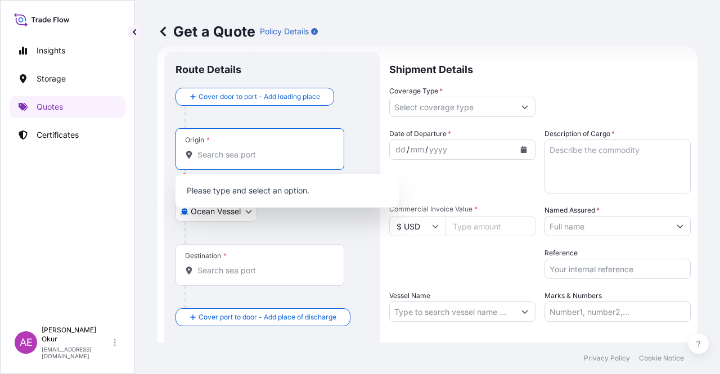
click at [241, 210] on body "0 options available. 0 options available. Insights Storage Quotes Certificates …" at bounding box center [360, 187] width 720 height 374
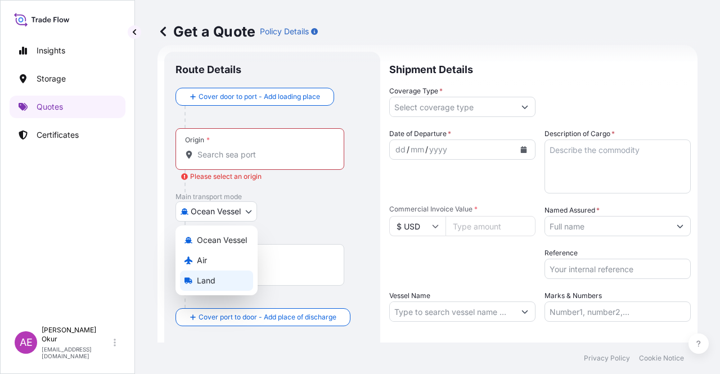
click at [205, 274] on div "Land" at bounding box center [216, 280] width 73 height 20
select select "Land"
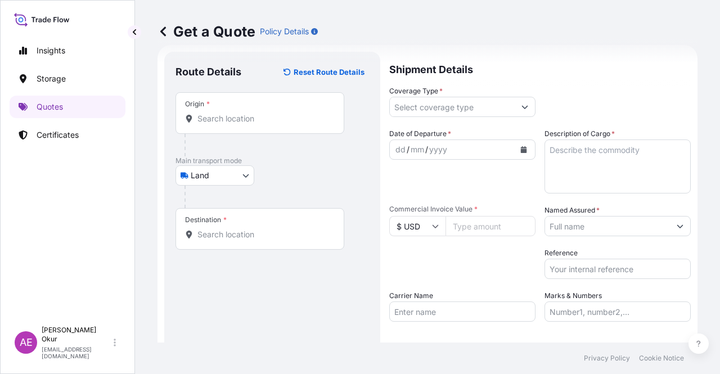
click at [236, 104] on div "Origin *" at bounding box center [259, 113] width 169 height 42
click at [236, 113] on input "Origin *" at bounding box center [263, 118] width 133 height 11
paste input "[GEOGRAPHIC_DATA]"
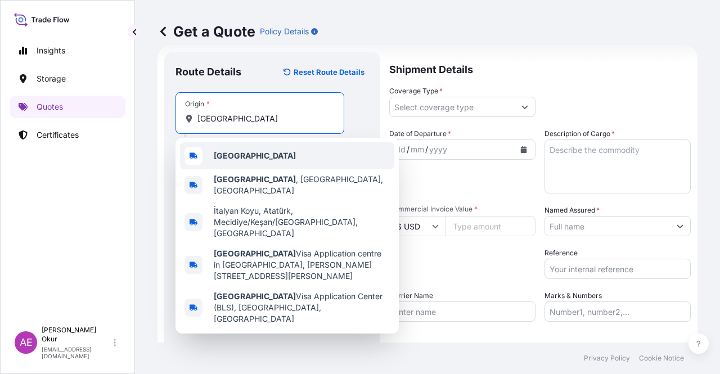
click at [242, 150] on div "[GEOGRAPHIC_DATA]" at bounding box center [287, 155] width 214 height 27
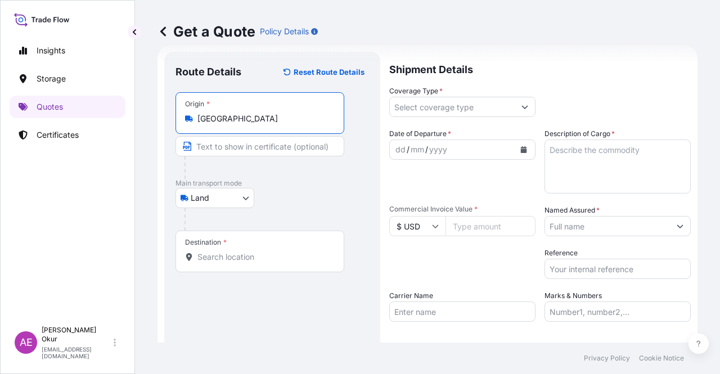
type input "[GEOGRAPHIC_DATA]"
click at [242, 148] on input "Text to appear on certificate" at bounding box center [259, 146] width 169 height 20
paste input "[GEOGRAPHIC_DATA]"
type input "[GEOGRAPHIC_DATA]"
paste input "BUSNAGO"
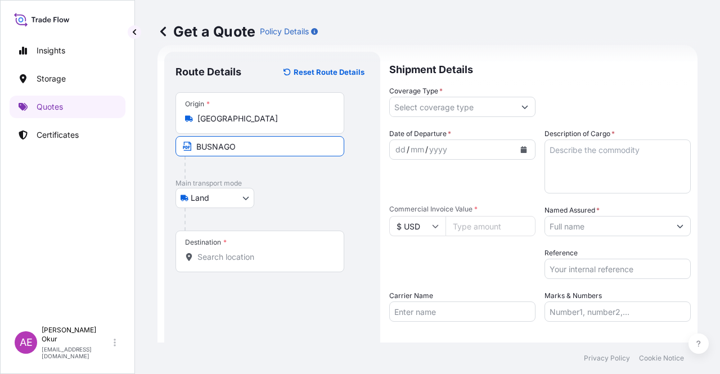
type input "BUSNAGO / [GEOGRAPHIC_DATA]"
click at [290, 266] on div "Destination *" at bounding box center [259, 251] width 169 height 42
click at [290, 263] on input "Destination *" at bounding box center [263, 256] width 133 height 11
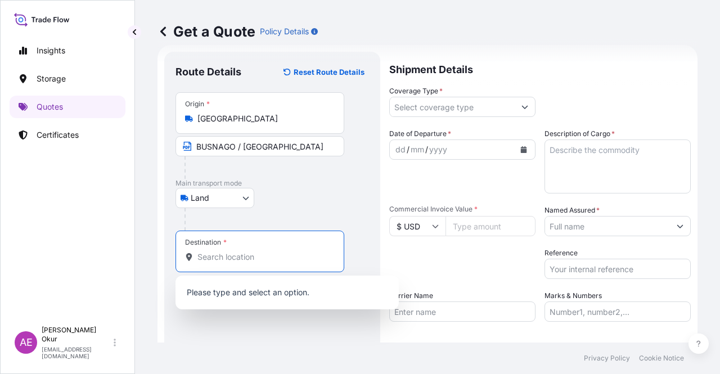
paste input "KOCAELI"
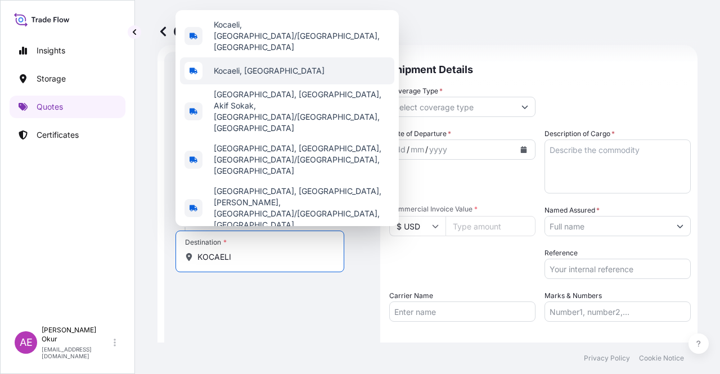
click at [274, 84] on div "Kocaeli, [GEOGRAPHIC_DATA]" at bounding box center [287, 70] width 214 height 27
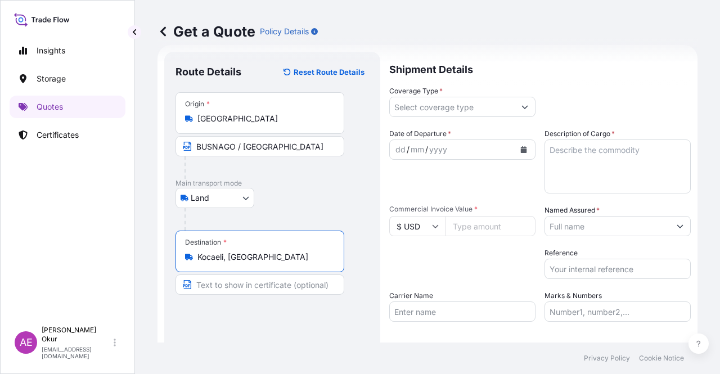
type input "Kocaeli, [GEOGRAPHIC_DATA]"
click at [232, 284] on input "Text to appear on certificate" at bounding box center [259, 284] width 169 height 20
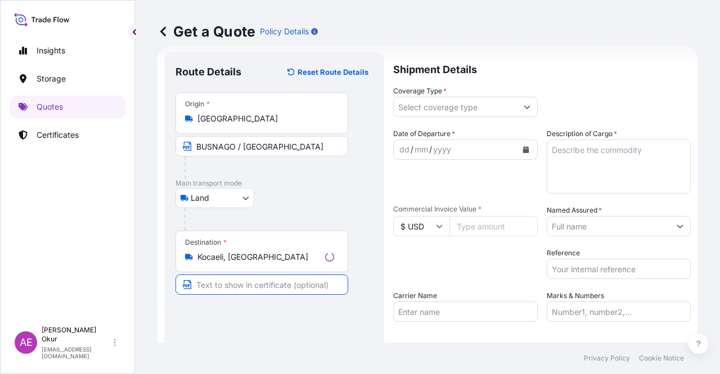
paste input "KOCAELI"
type input "KOCAELI / [GEOGRAPHIC_DATA]"
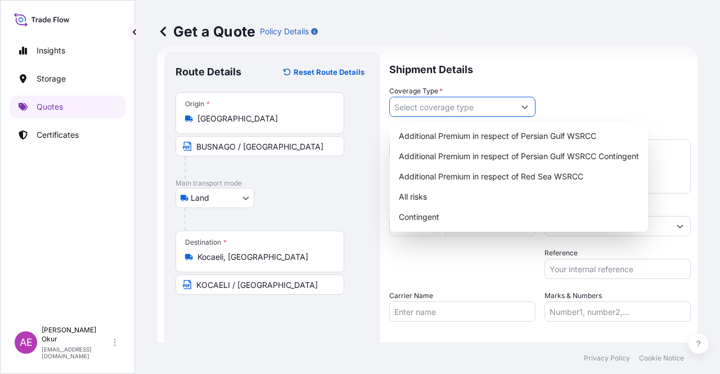
click at [442, 105] on input "Coverage Type *" at bounding box center [452, 107] width 125 height 20
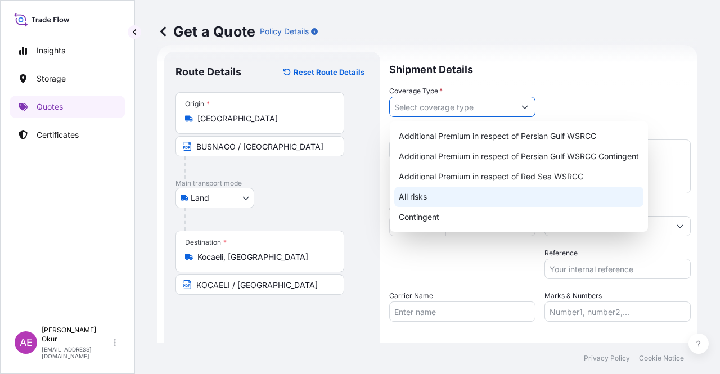
click at [410, 199] on div "All risks" at bounding box center [518, 197] width 249 height 20
type input "All risks"
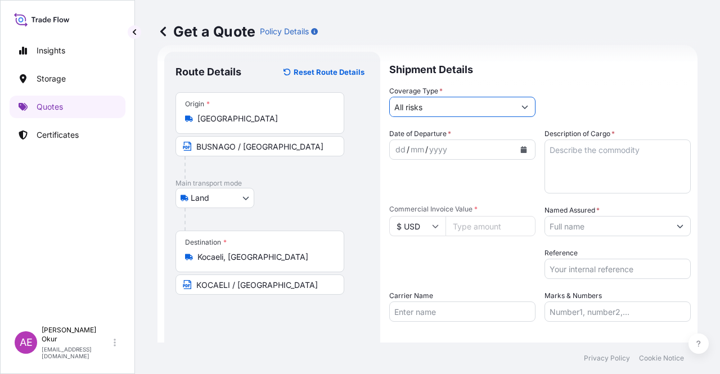
click at [395, 147] on div "dd" at bounding box center [400, 149] width 12 height 13
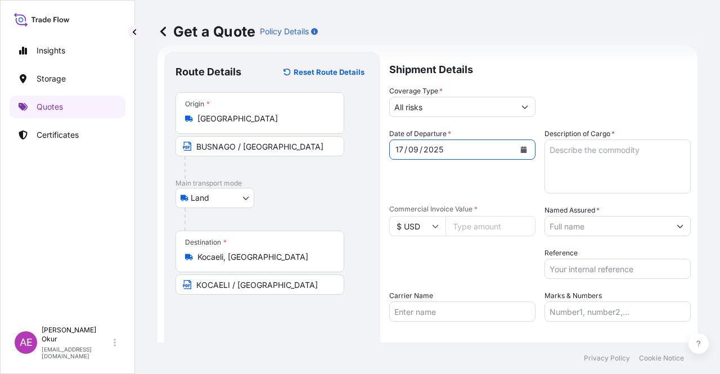
click at [414, 229] on input "$ USD" at bounding box center [417, 226] width 56 height 20
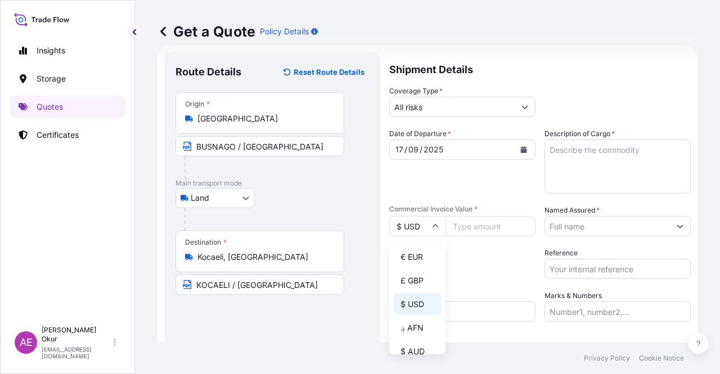
click at [422, 257] on div "€ EUR" at bounding box center [417, 256] width 47 height 21
type input "€ EUR"
click at [505, 221] on input "Commercial Invoice Value *" at bounding box center [490, 226] width 90 height 20
paste input "112.47"
drag, startPoint x: 481, startPoint y: 224, endPoint x: 358, endPoint y: 225, distance: 123.1
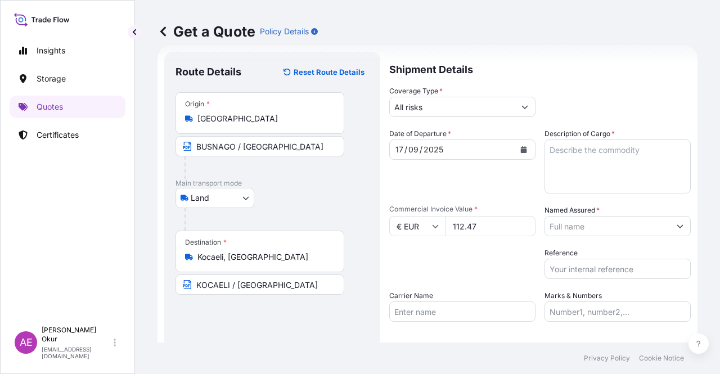
click at [388, 224] on form "Route Details Reset Route Details Place of loading Road / Inland Road / Inland …" at bounding box center [427, 228] width 540 height 367
paste input "number"
type input "112.47"
click at [581, 161] on textarea "Description of Cargo *" at bounding box center [617, 166] width 146 height 54
paste textarea "Vampamid 66 2528 V0 Grigio 3412 GW4"
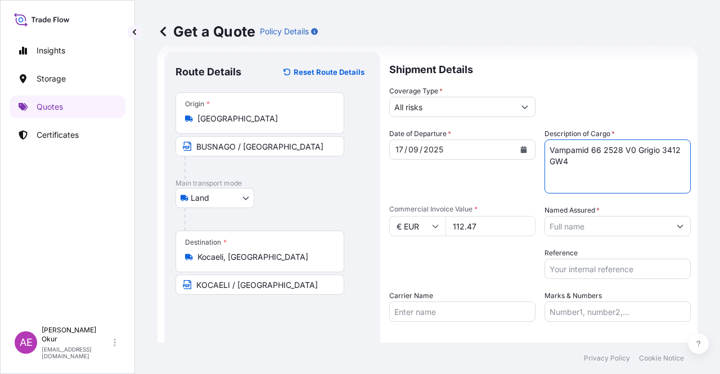
type textarea "Vampamid 66 2528 V0 Grigio 3412 GW4"
click at [589, 224] on input "Named Assured *" at bounding box center [607, 226] width 125 height 20
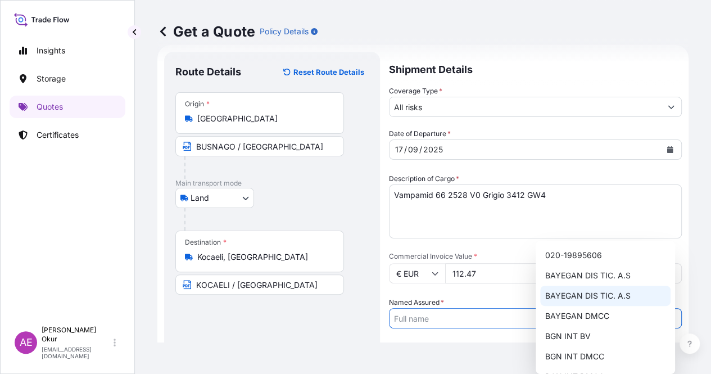
click at [586, 295] on span "BAYEGAN DIS TIC. A.S" at bounding box center [587, 295] width 85 height 11
type input "BAYEGAN DIS TIC. A.S"
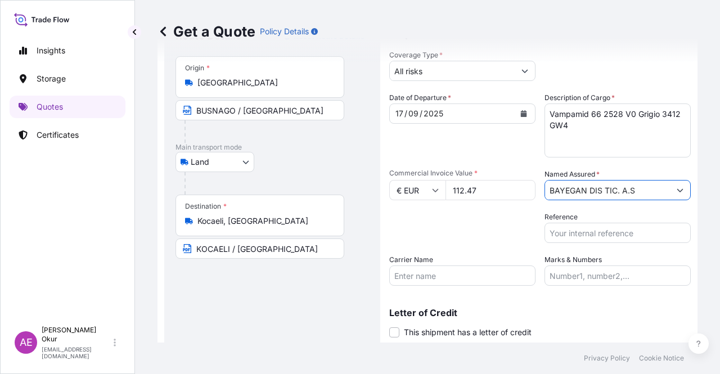
scroll to position [87, 0]
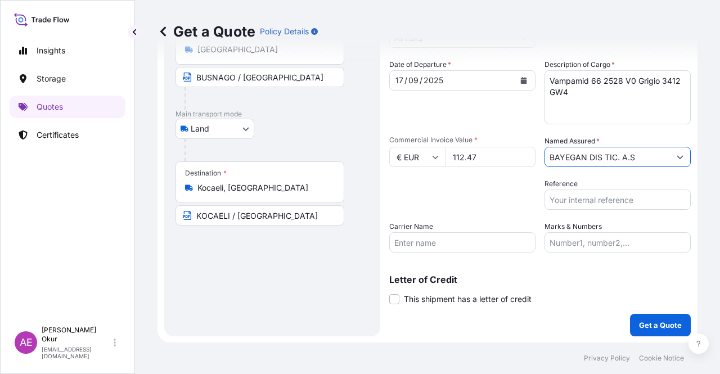
click at [554, 245] on input "Marks & Numbers" at bounding box center [617, 242] width 146 height 20
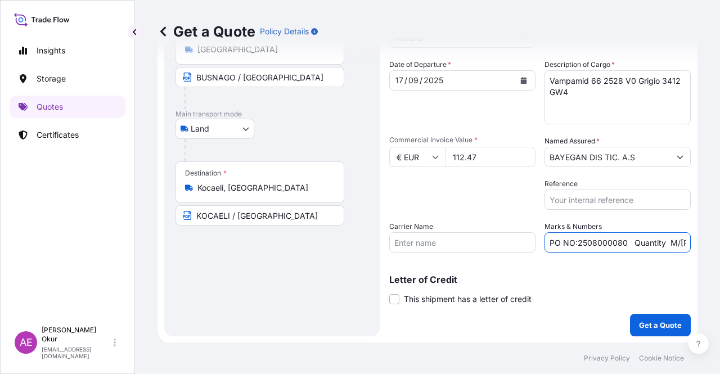
drag, startPoint x: 573, startPoint y: 246, endPoint x: 621, endPoint y: 245, distance: 47.2
click at [621, 245] on input "PO NO:2508000080 Quantity M/[PERSON_NAME]: 22,000 Premium: EUR 3,41" at bounding box center [617, 242] width 146 height 20
paste input "B013070"
drag, startPoint x: 650, startPoint y: 238, endPoint x: 703, endPoint y: 237, distance: 52.9
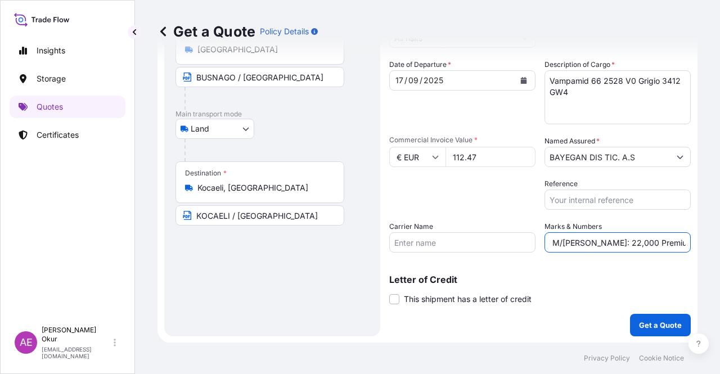
click at [703, 237] on div "Get a Quote Policy Details Route Details Reset Route Details Place of loading R…" at bounding box center [427, 171] width 585 height 342
click at [606, 242] on input "PO NO:25B0130700 Quantity M/[PERSON_NAME]: 22,000 Premium: EUR 3,41" at bounding box center [617, 242] width 146 height 20
drag, startPoint x: 577, startPoint y: 241, endPoint x: 605, endPoint y: 241, distance: 28.7
click at [605, 241] on input "PO NO:25B0130700 Quantity M/[PERSON_NAME]: 22,000 Premium: EUR 3,41" at bounding box center [617, 242] width 146 height 20
paste input "0,025"
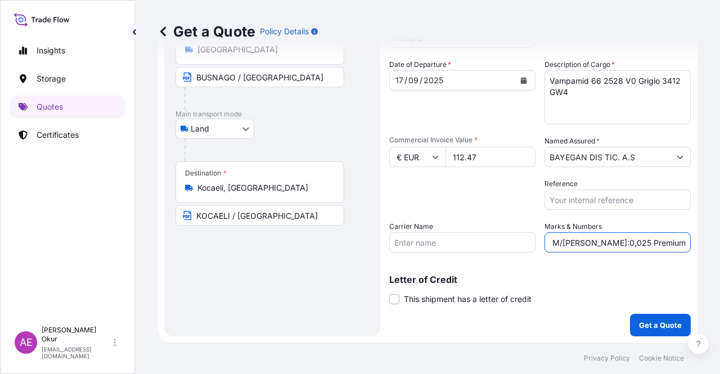
scroll to position [0, 108]
click at [586, 242] on input "PO NO:25B0130700 Quantity M/[PERSON_NAME]:0,025 Premium: EUR 3,41" at bounding box center [617, 242] width 146 height 20
drag, startPoint x: 658, startPoint y: 237, endPoint x: 715, endPoint y: 239, distance: 56.8
click at [719, 239] on div "Get a Quote Policy Details Route Details Reset Route Details Place of loading R…" at bounding box center [427, 171] width 585 height 342
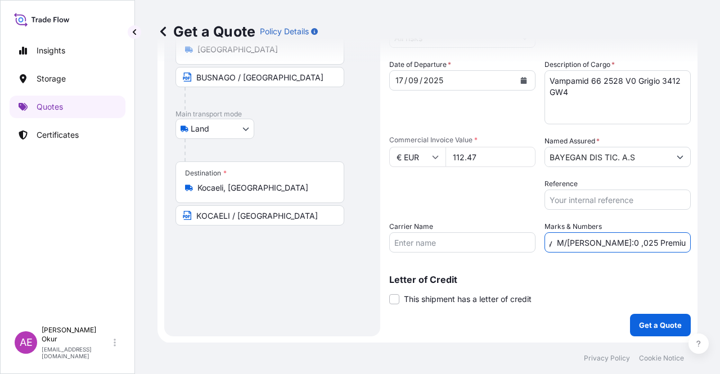
click at [661, 241] on input "PO NO:25B0130700 Quantity M/[PERSON_NAME]:0 ,025 Premium: EUR 3,41" at bounding box center [617, 242] width 146 height 20
drag, startPoint x: 661, startPoint y: 241, endPoint x: 711, endPoint y: 255, distance: 51.3
click at [714, 247] on div "Get a Quote Policy Details Route Details Reset Route Details Place of loading R…" at bounding box center [427, 171] width 585 height 342
paste input "0,0"
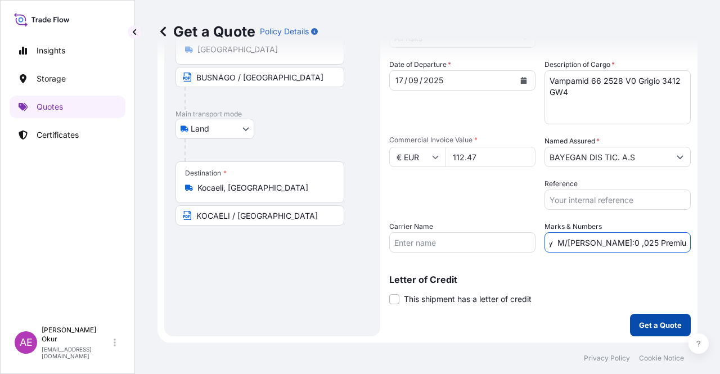
type input "PO NO:25B0130700 Quantity M/[PERSON_NAME]:0 ,025 Premium: EUR 0,01"
click at [643, 327] on p "Get a Quote" at bounding box center [660, 324] width 43 height 11
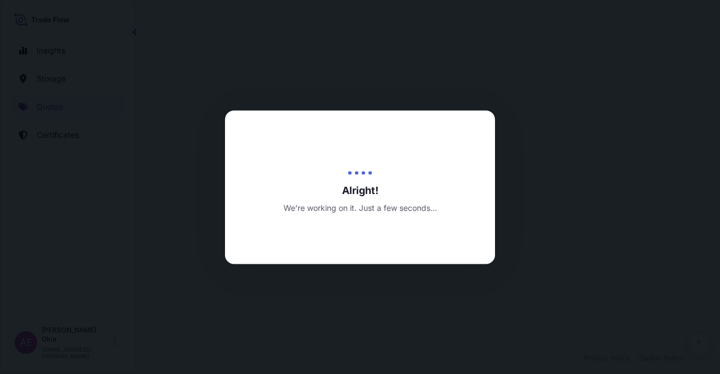
select select "Land"
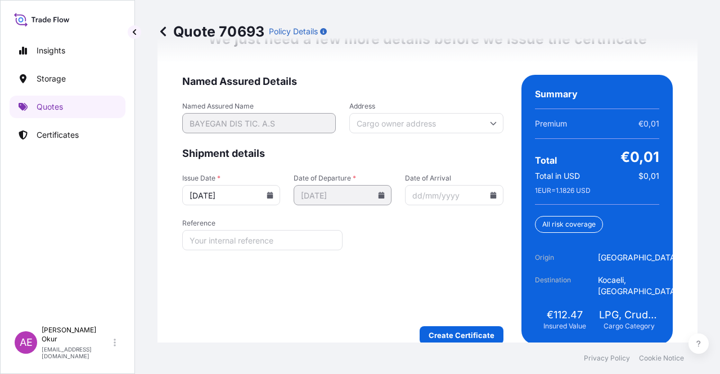
scroll to position [1495, 0]
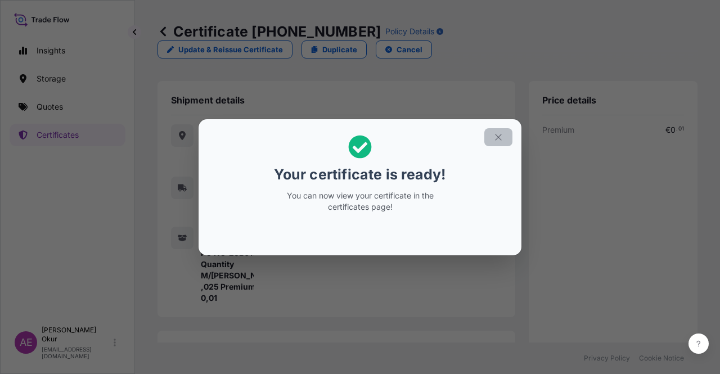
click at [499, 143] on button "button" at bounding box center [498, 137] width 28 height 18
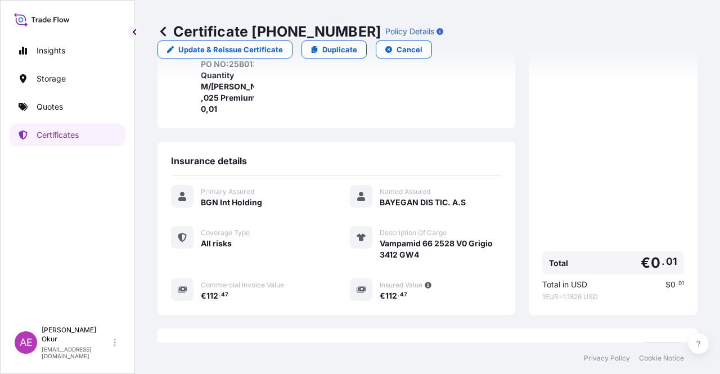
scroll to position [270, 0]
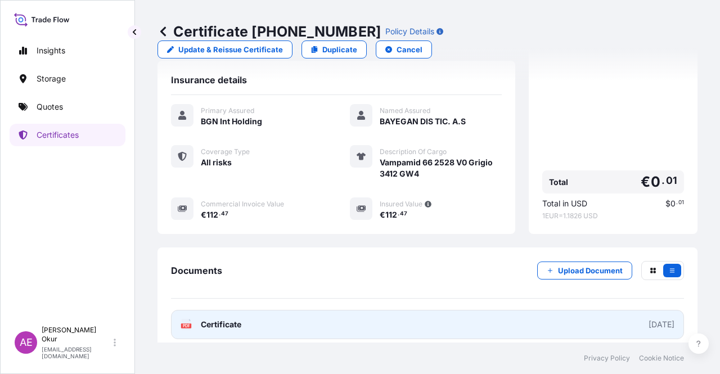
click at [221, 319] on span "Certificate" at bounding box center [221, 324] width 40 height 11
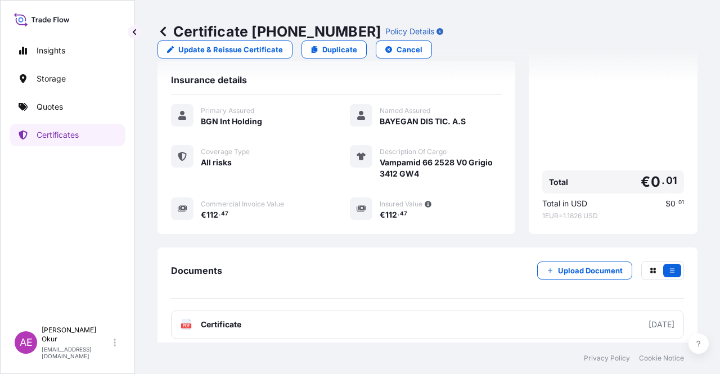
click at [69, 119] on div "Insights Storage Quotes Certificates" at bounding box center [68, 174] width 116 height 291
click at [73, 105] on link "Quotes" at bounding box center [68, 107] width 116 height 22
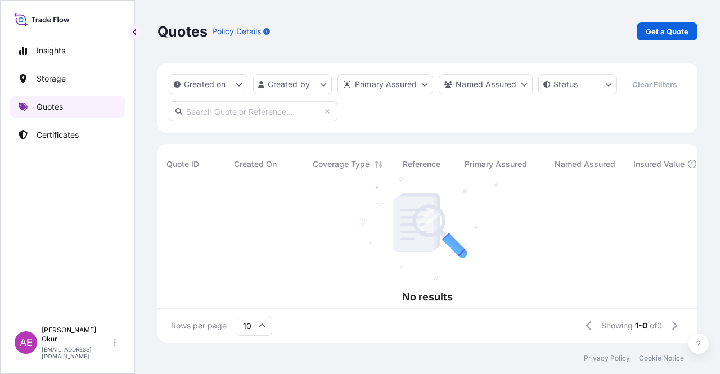
scroll to position [156, 531]
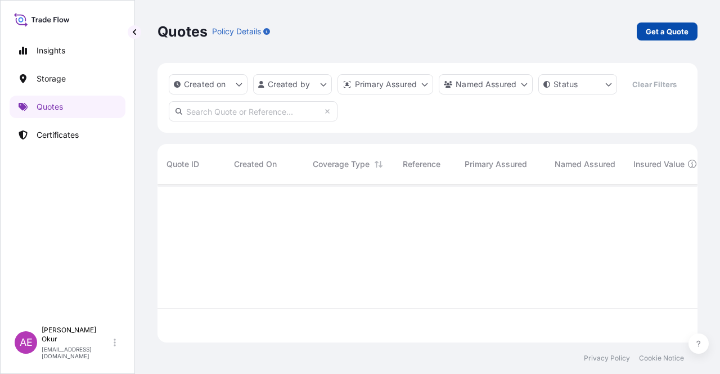
click at [665, 31] on p "Get a Quote" at bounding box center [666, 31] width 43 height 11
select select "Ocean Vessel"
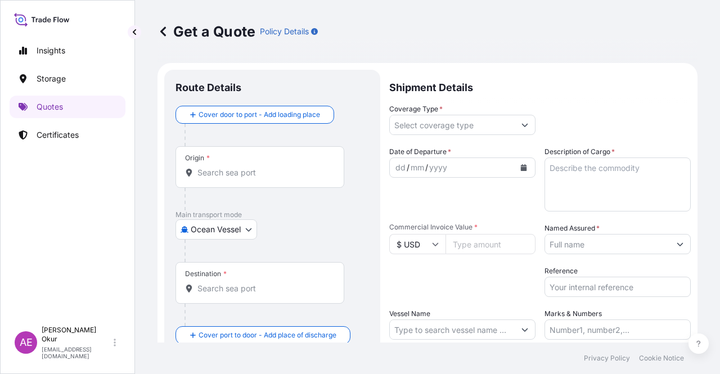
scroll to position [18, 0]
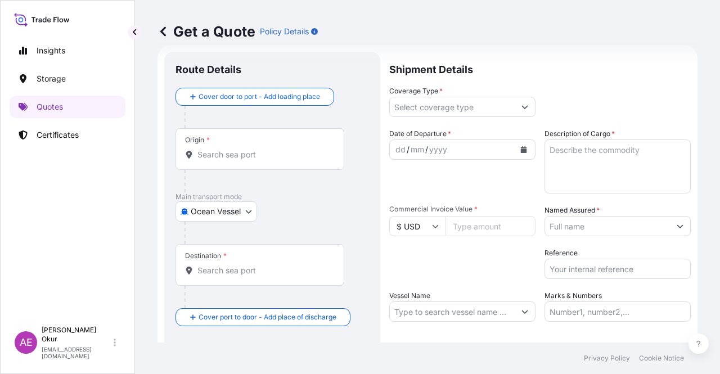
click at [309, 143] on div "Origin *" at bounding box center [259, 149] width 169 height 42
click at [309, 149] on input "Origin *" at bounding box center [263, 154] width 133 height 11
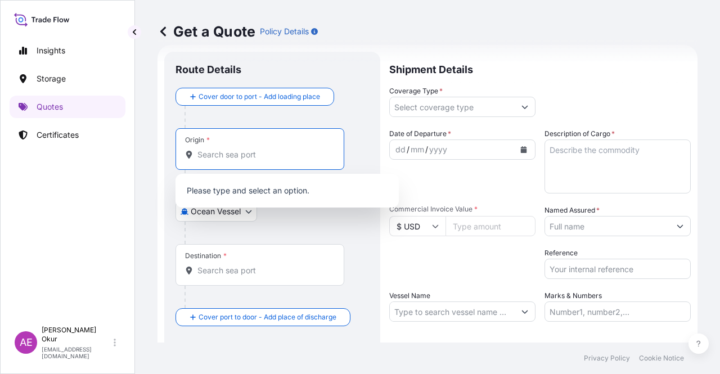
paste input "[GEOGRAPHIC_DATA]"
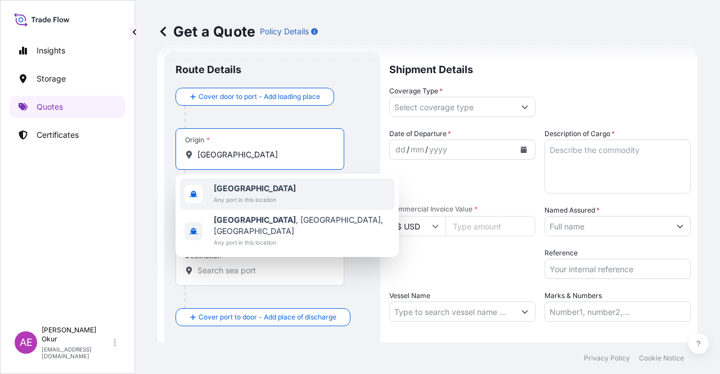
click at [278, 194] on div "[GEOGRAPHIC_DATA] Any port in this location" at bounding box center [287, 193] width 214 height 31
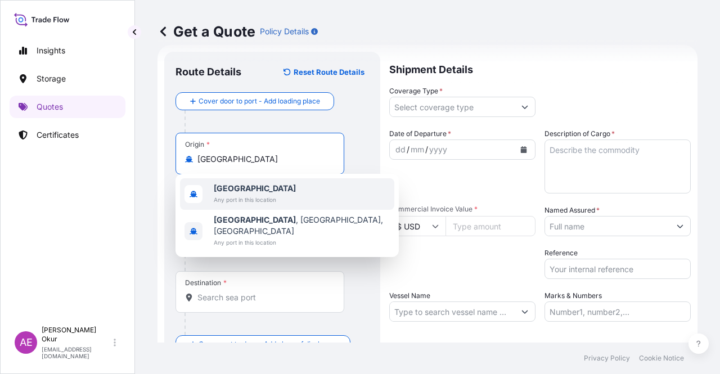
type input "[GEOGRAPHIC_DATA]"
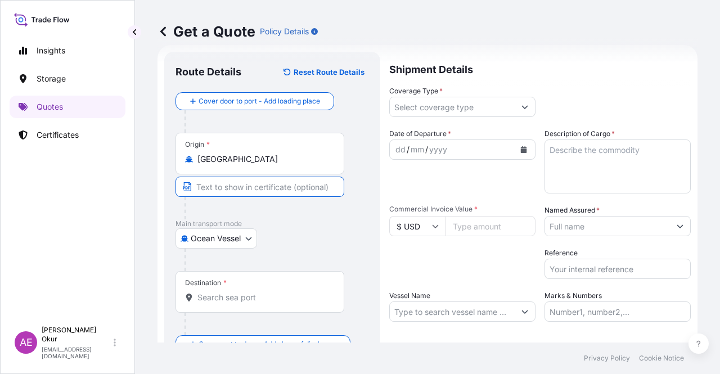
click at [228, 186] on input "Text to appear on certificate" at bounding box center [259, 187] width 169 height 20
paste input "BUSNAGO"
type input "BUSNAGO"
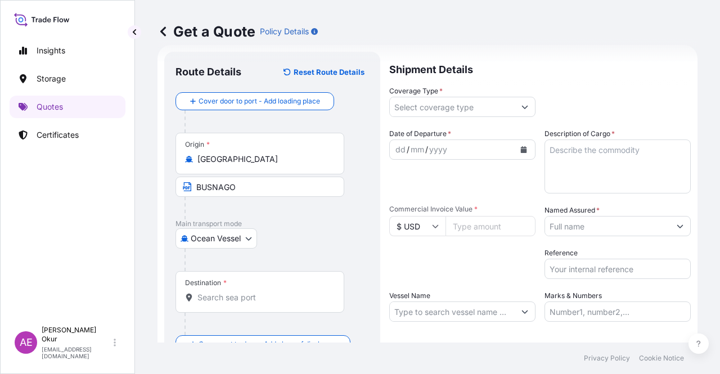
click at [312, 248] on div "Ocean Vessel Ocean Vessel Air Land" at bounding box center [271, 238] width 193 height 20
click at [246, 237] on body "2 options available. Insights Storage Quotes Certificates AE Alp Eren Okur [EMA…" at bounding box center [360, 187] width 720 height 374
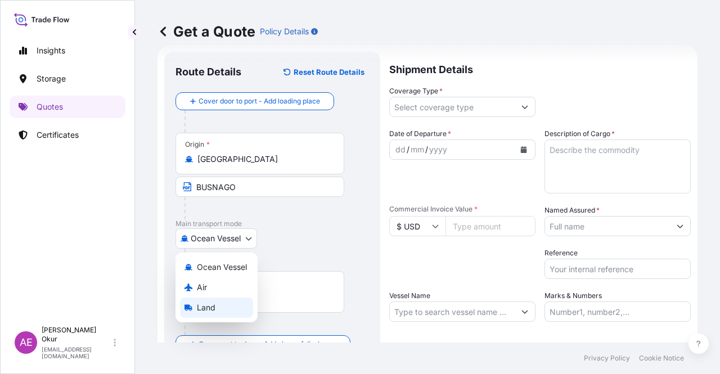
click at [218, 307] on div "Land" at bounding box center [216, 307] width 73 height 20
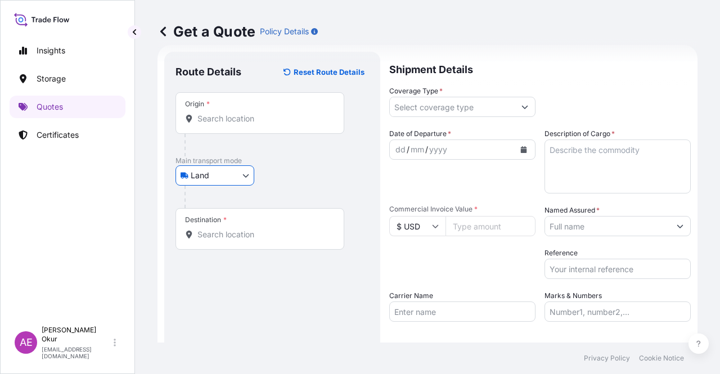
click at [242, 121] on input "Origin *" at bounding box center [263, 118] width 133 height 11
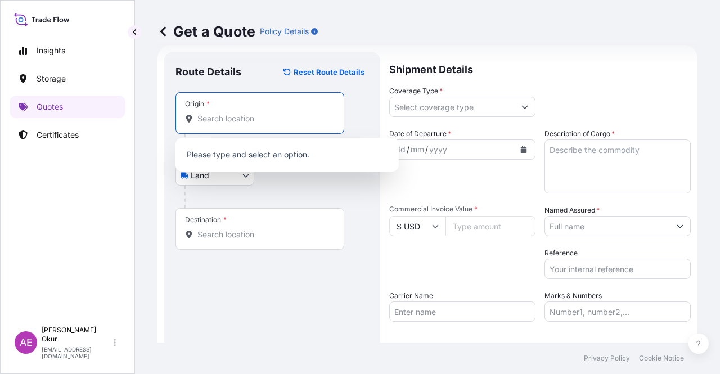
paste input "[GEOGRAPHIC_DATA]"
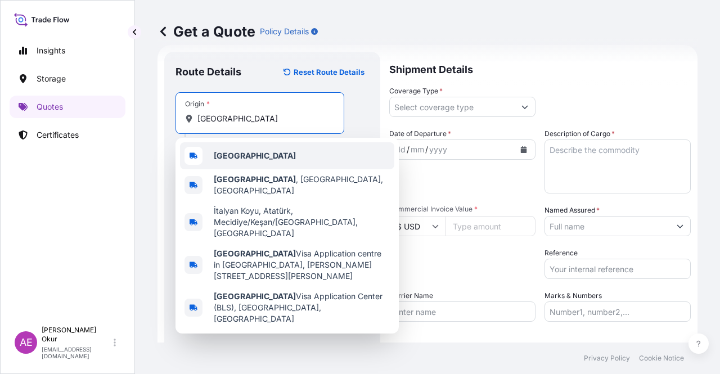
click at [246, 161] on div "[GEOGRAPHIC_DATA]" at bounding box center [287, 155] width 214 height 27
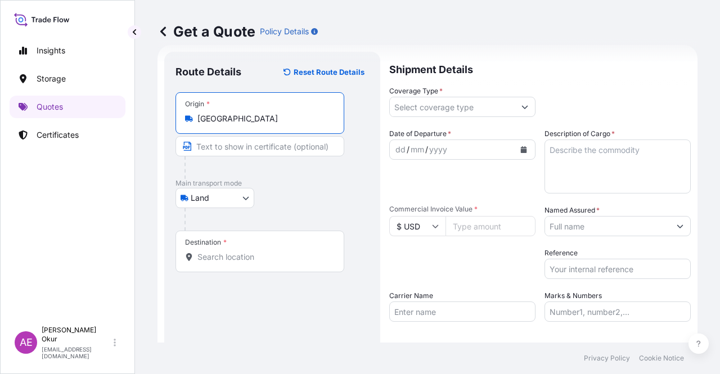
type input "[GEOGRAPHIC_DATA]"
click at [242, 145] on input "Text to appear on certificate" at bounding box center [259, 146] width 169 height 20
paste input "[GEOGRAPHIC_DATA]"
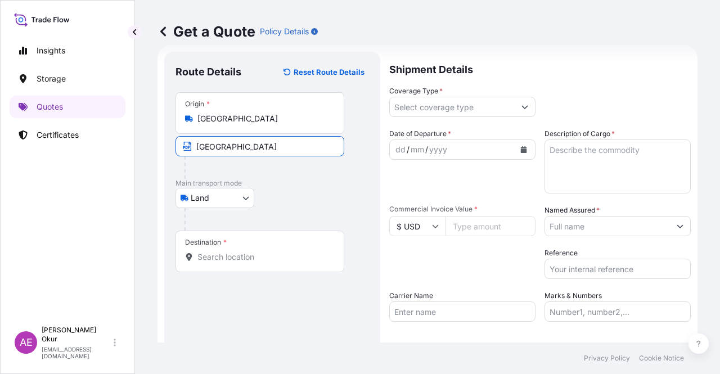
drag, startPoint x: 234, startPoint y: 148, endPoint x: 29, endPoint y: 152, distance: 205.8
click at [105, 150] on div "Insights Storage Quotes Certificates AE Alp Eren Okur [EMAIL_ADDRESS][DOMAIN_NA…" at bounding box center [360, 187] width 720 height 374
paste input "BUSNAGO"
type input "BUSNAGO / [GEOGRAPHIC_DATA]"
click at [215, 253] on input "Destination *" at bounding box center [263, 256] width 133 height 11
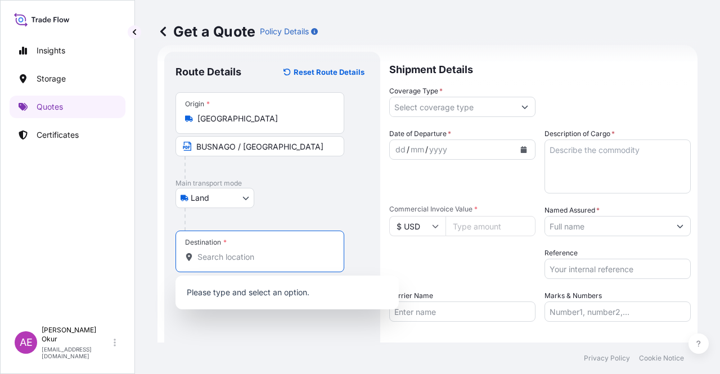
paste input "KOCAELI"
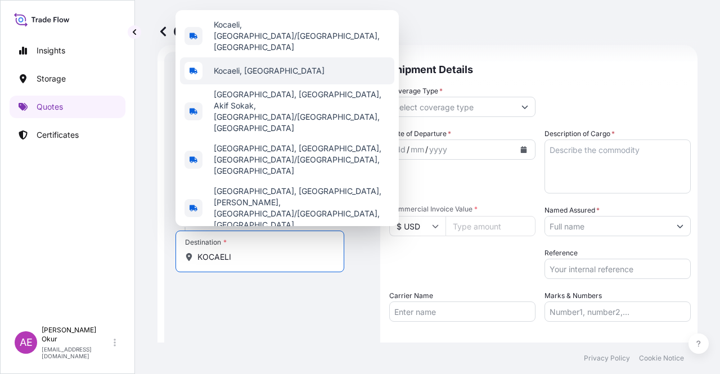
click at [293, 84] on div "Kocaeli, [GEOGRAPHIC_DATA]" at bounding box center [287, 70] width 214 height 27
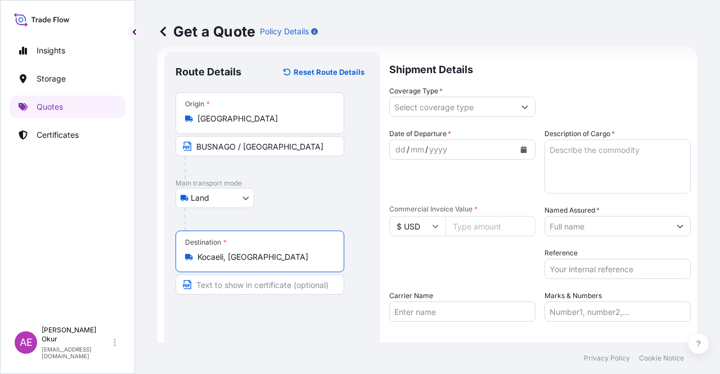
type input "Kocaeli, [GEOGRAPHIC_DATA]"
click at [239, 285] on input "Text to appear on certificate" at bounding box center [259, 284] width 169 height 20
paste input "KOCAELI"
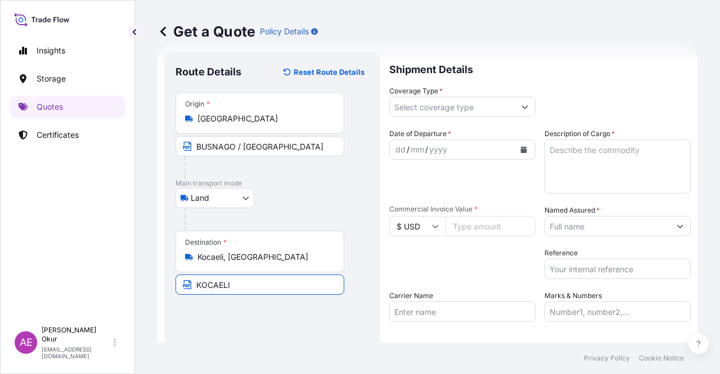
type input "KOCAELI / [GEOGRAPHIC_DATA]"
click at [428, 105] on input "Coverage Type *" at bounding box center [452, 107] width 125 height 20
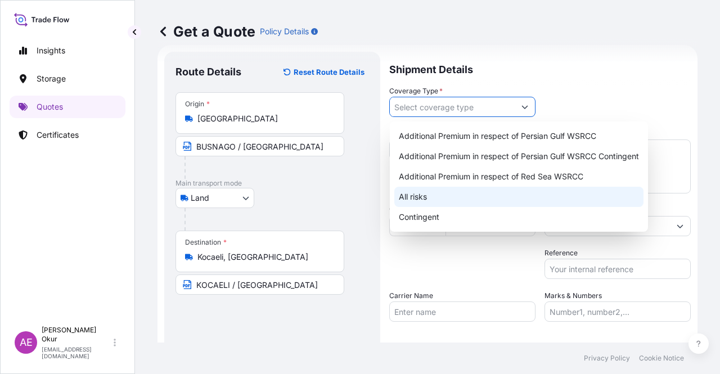
click at [424, 196] on div "All risks" at bounding box center [518, 197] width 249 height 20
type input "All risks"
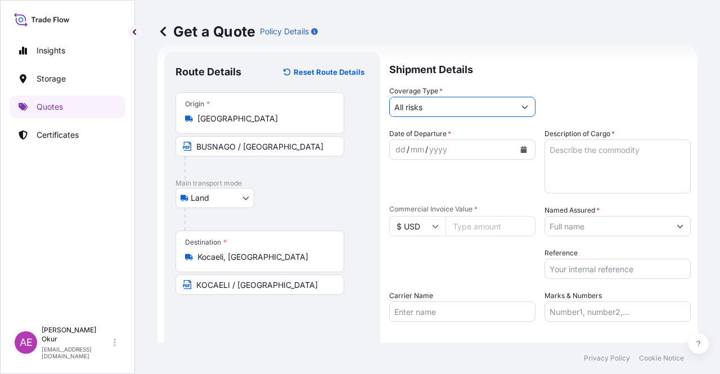
click at [396, 150] on div "dd" at bounding box center [400, 149] width 12 height 13
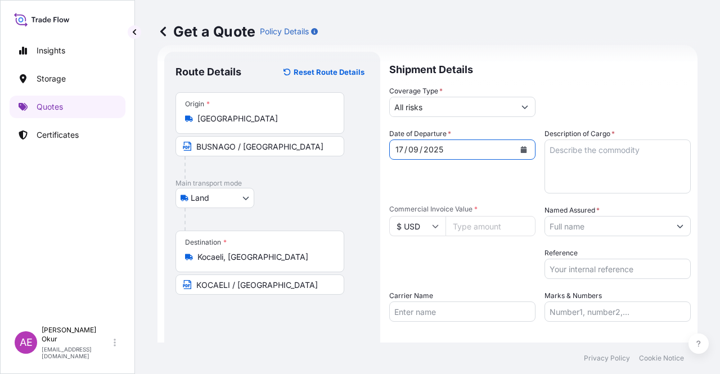
click at [580, 172] on textarea "Description of Cargo *" at bounding box center [617, 166] width 146 height 54
paste textarea "VAMPAMID 12 0024 V0 BLACK HL/F"
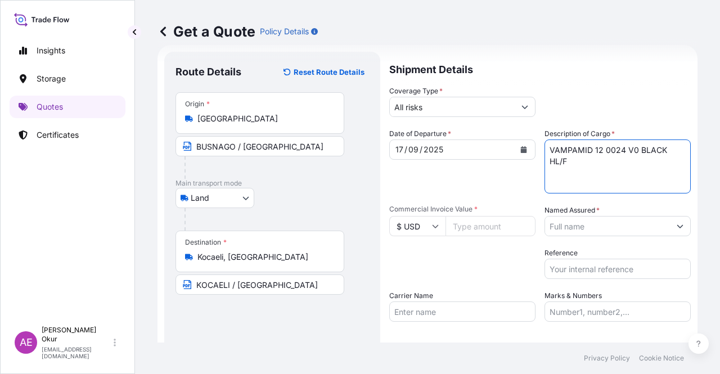
type textarea "VAMPAMID 12 0024 V0 BLACK HL/F"
click at [434, 231] on input "$ USD" at bounding box center [417, 226] width 56 height 20
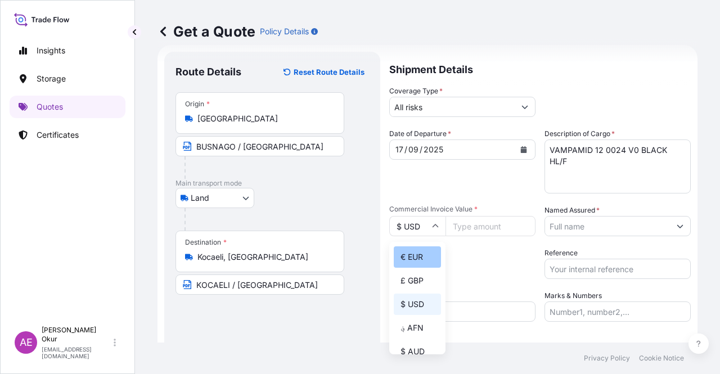
click at [424, 259] on div "€ EUR" at bounding box center [417, 256] width 47 height 21
type input "€ EUR"
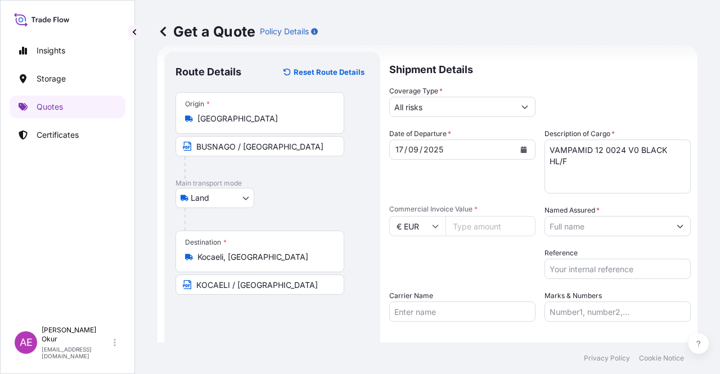
click at [494, 223] on input "Commercial Invoice Value *" at bounding box center [490, 226] width 90 height 20
paste input "1750.1"
type input "1750.1"
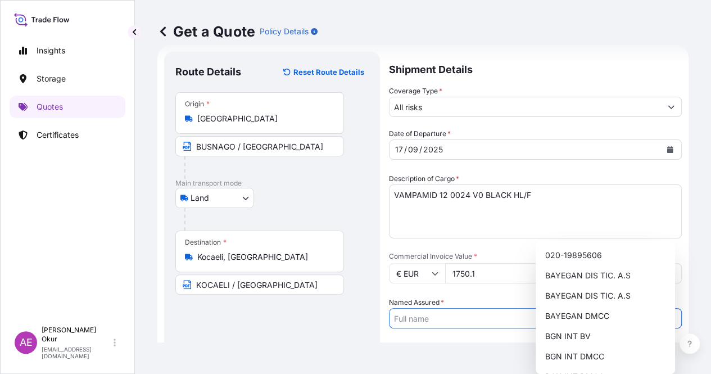
click at [601, 308] on input "Named Assured *" at bounding box center [526, 318] width 272 height 20
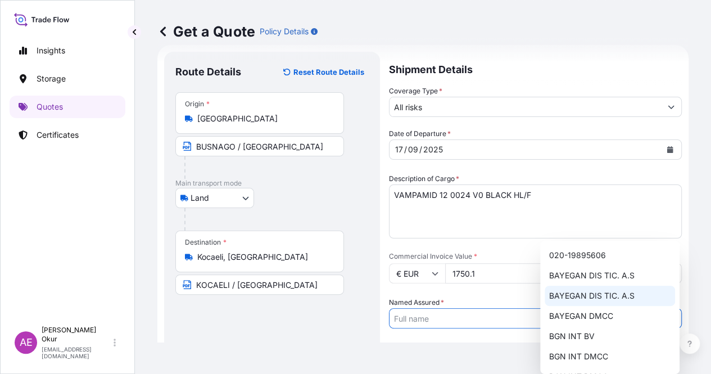
click at [608, 301] on div "BAYEGAN DIS TIC. A.S" at bounding box center [610, 296] width 130 height 20
type input "BAYEGAN DIS TIC. A.S"
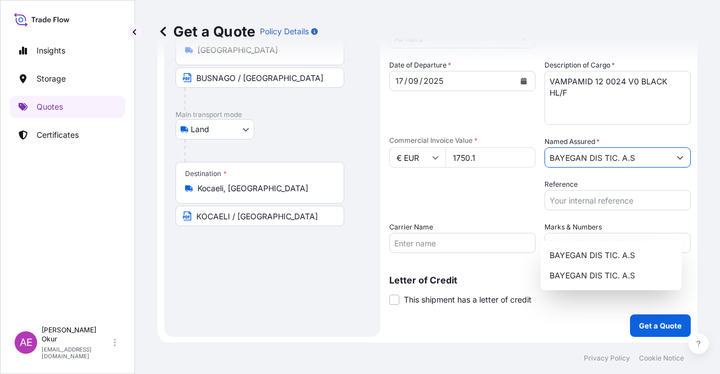
scroll to position [87, 0]
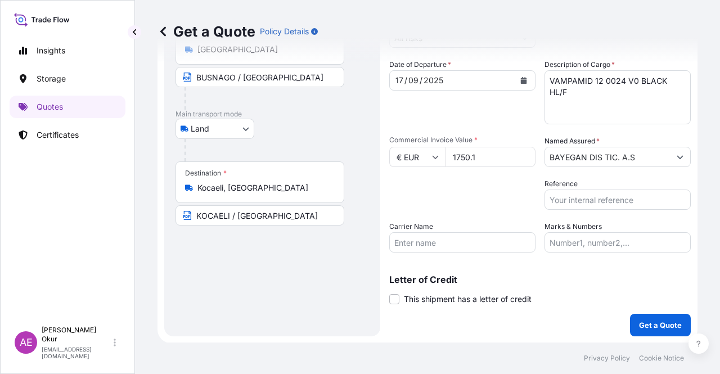
click at [480, 270] on div "Letter of Credit This shipment has a letter of credit Letter of credit * Letter…" at bounding box center [539, 282] width 301 height 43
click at [581, 249] on input "Marks & Numbers" at bounding box center [617, 242] width 146 height 20
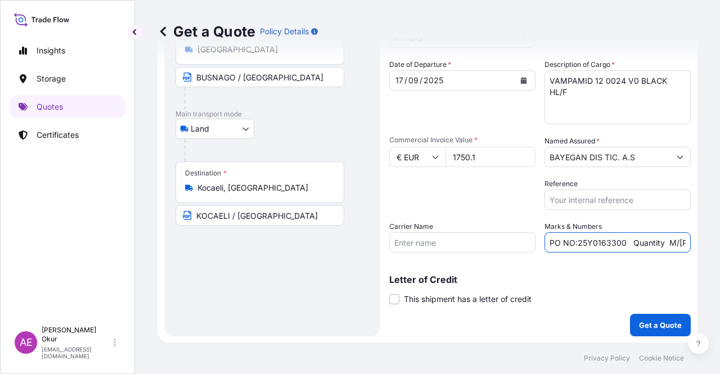
drag, startPoint x: 574, startPoint y: 242, endPoint x: 618, endPoint y: 241, distance: 44.4
click at [618, 241] on input "PO NO:25Y0163300 Quantity M/[PERSON_NAME]: 3.259,00 Premium: USD 105,35" at bounding box center [617, 242] width 146 height 20
paste input "B01331"
drag, startPoint x: 634, startPoint y: 234, endPoint x: 719, endPoint y: 237, distance: 84.9
click at [719, 237] on div "Get a Quote Policy Details Route Details Reset Route Details Place of loading R…" at bounding box center [427, 171] width 585 height 342
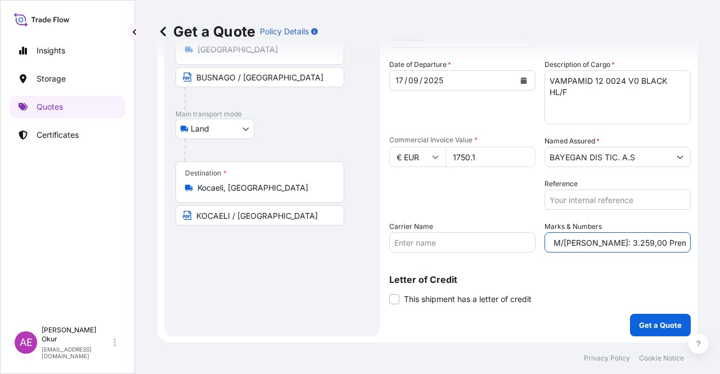
scroll to position [0, 132]
click at [618, 243] on input "PO NO:25B0133100 Quantity M/[PERSON_NAME]: 3.259,00 Premium: USD 105,35" at bounding box center [617, 242] width 146 height 20
drag, startPoint x: 562, startPoint y: 242, endPoint x: 594, endPoint y: 241, distance: 32.1
click at [594, 241] on input "PO NO:25B0133100 Quantity M/[PERSON_NAME]: 3.259,00 Premium: USD 105,35" at bounding box center [617, 242] width 146 height 20
paste input "0,1"
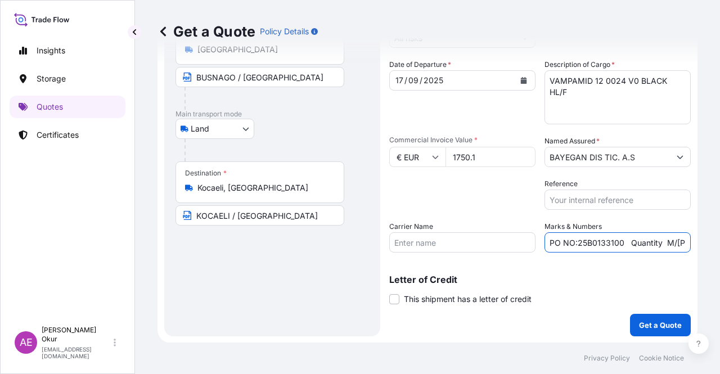
scroll to position [0, 118]
drag, startPoint x: 651, startPoint y: 235, endPoint x: 719, endPoint y: 235, distance: 68.0
click at [719, 235] on div "Get a Quote Policy Details Route Details Reset Route Details Place of loading R…" at bounding box center [427, 171] width 585 height 342
click at [657, 238] on input "PO NO:25B0133100 Quantity M/[PERSON_NAME]: 0,100 Premium: USD 105,35" at bounding box center [617, 242] width 146 height 20
drag, startPoint x: 655, startPoint y: 242, endPoint x: 719, endPoint y: 242, distance: 64.1
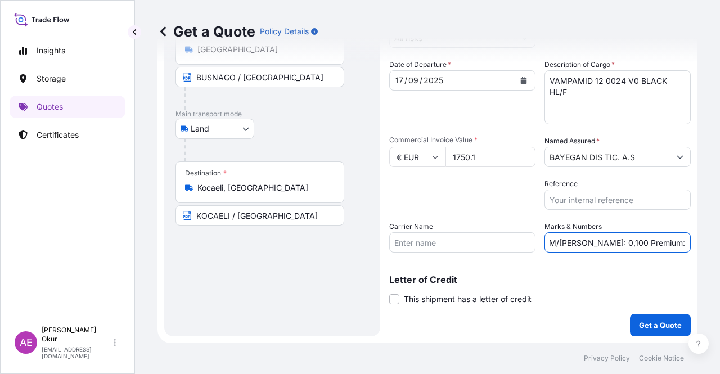
click at [719, 242] on div "Get a Quote Policy Details Route Details Reset Route Details Place of loading R…" at bounding box center [427, 171] width 585 height 342
drag, startPoint x: 652, startPoint y: 240, endPoint x: 719, endPoint y: 243, distance: 67.0
click at [719, 243] on div "Get a Quote Policy Details Route Details Reset Route Details Place of loading R…" at bounding box center [427, 171] width 585 height 342
paste input "0,19"
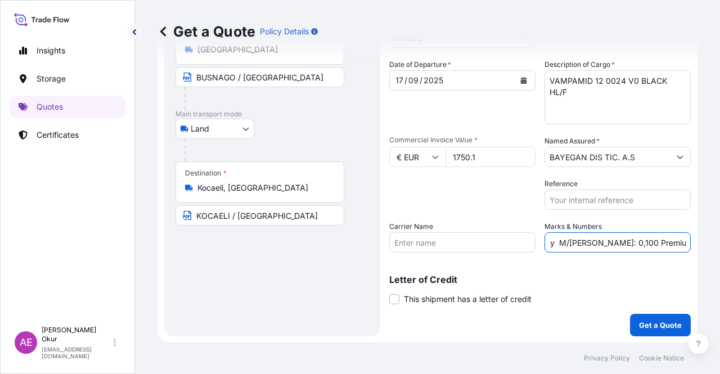
click at [659, 239] on input "PO NO:25B0133100 Quantity M/[PERSON_NAME]: 0,100 Premium: USD 0,19" at bounding box center [617, 242] width 146 height 20
type input "PO NO:25B0133100 Quantity M/[PERSON_NAME]: 0,100 Premium: EUR 0,19"
click at [663, 315] on button "Get a Quote" at bounding box center [660, 325] width 61 height 22
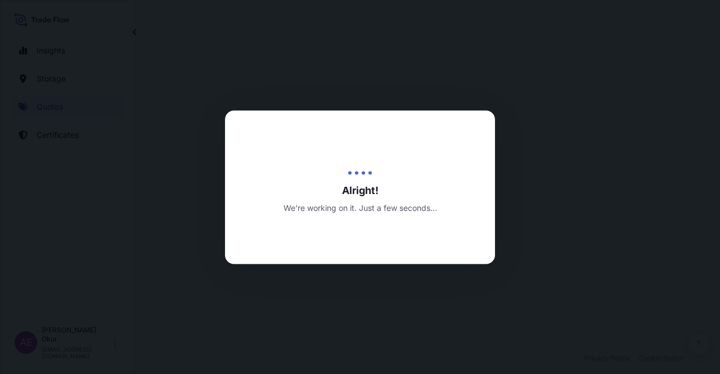
select select "Land"
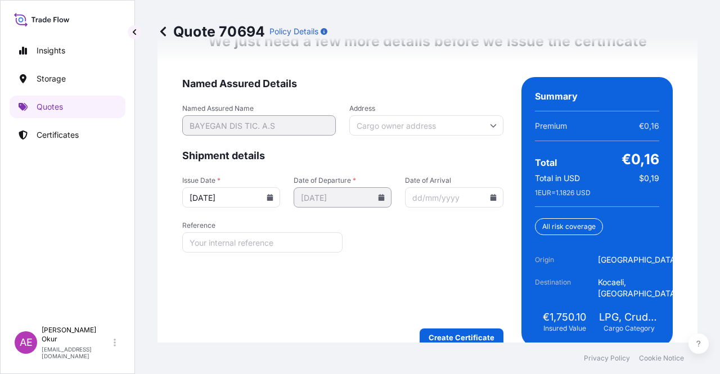
scroll to position [1495, 0]
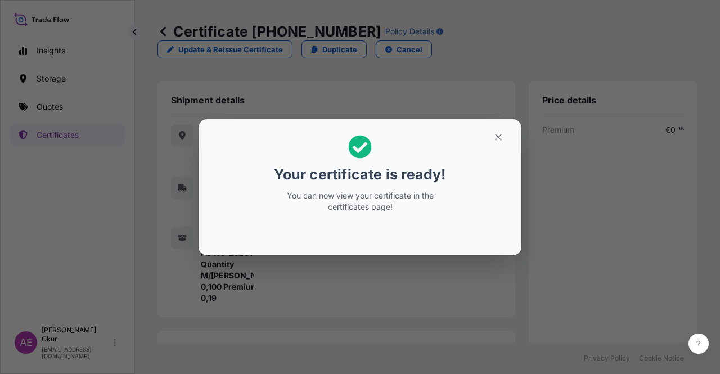
click at [494, 141] on icon "button" at bounding box center [498, 137] width 10 height 10
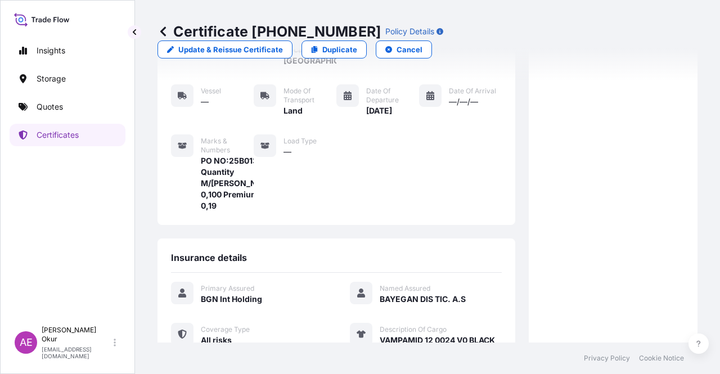
scroll to position [270, 0]
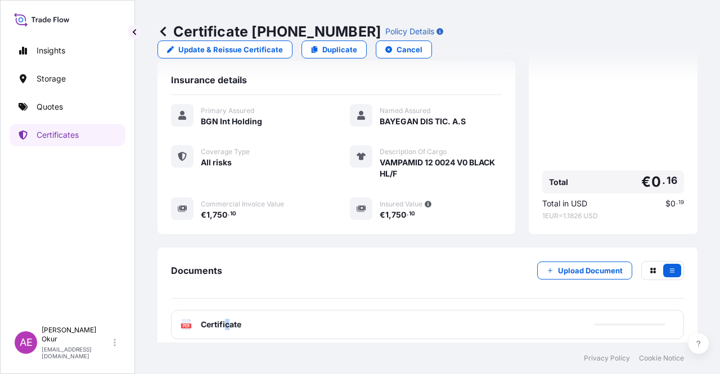
click at [228, 322] on div "PDF Certificate" at bounding box center [427, 324] width 513 height 29
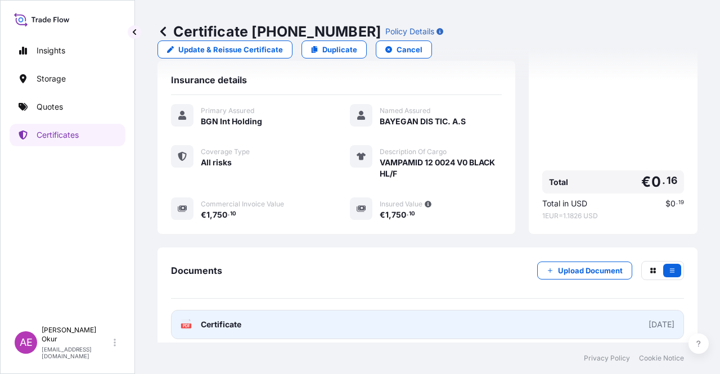
click at [202, 319] on span "Certificate" at bounding box center [221, 324] width 40 height 11
